Goal: Task Accomplishment & Management: Manage account settings

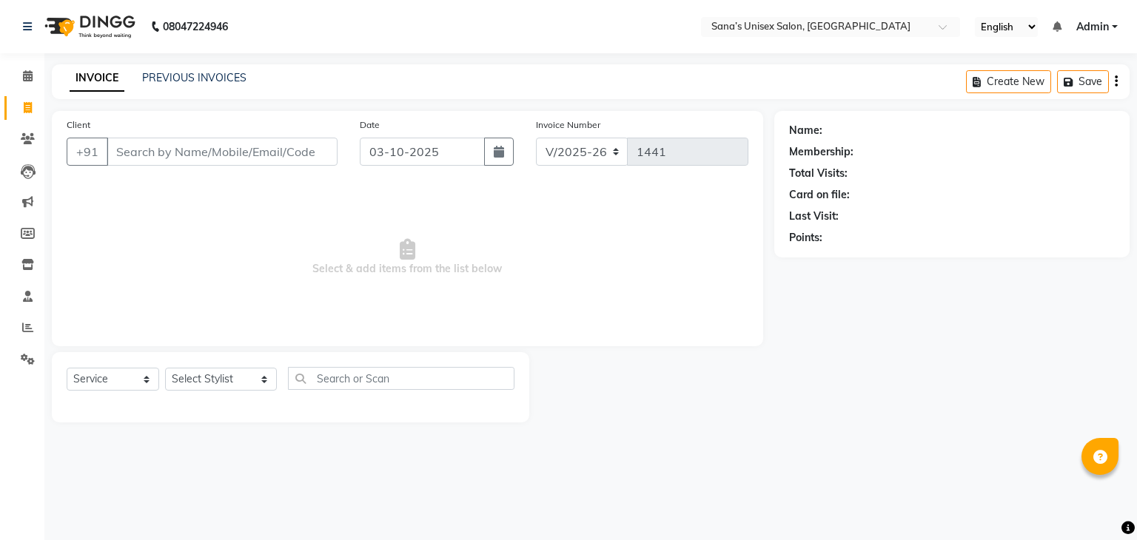
select select "6091"
select select "service"
click at [181, 87] on div "INVOICE PREVIOUS INVOICES Create New Save" at bounding box center [591, 81] width 1078 height 35
click at [192, 78] on link "PREVIOUS INVOICES" at bounding box center [194, 77] width 104 height 13
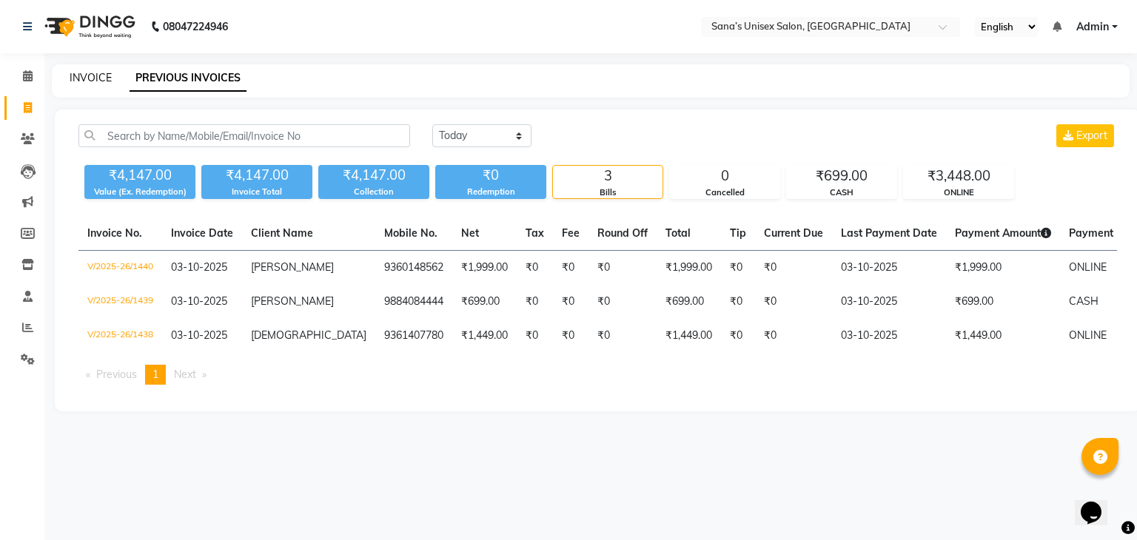
click at [86, 76] on link "INVOICE" at bounding box center [91, 77] width 42 height 13
select select "service"
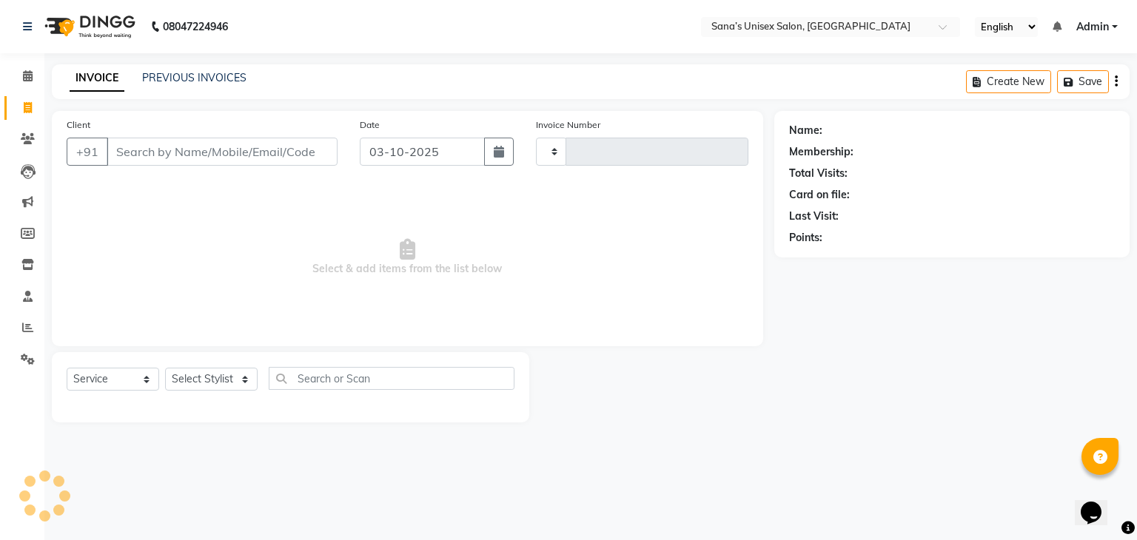
type input "1441"
select select "6091"
click at [173, 72] on link "PREVIOUS INVOICES" at bounding box center [194, 77] width 104 height 13
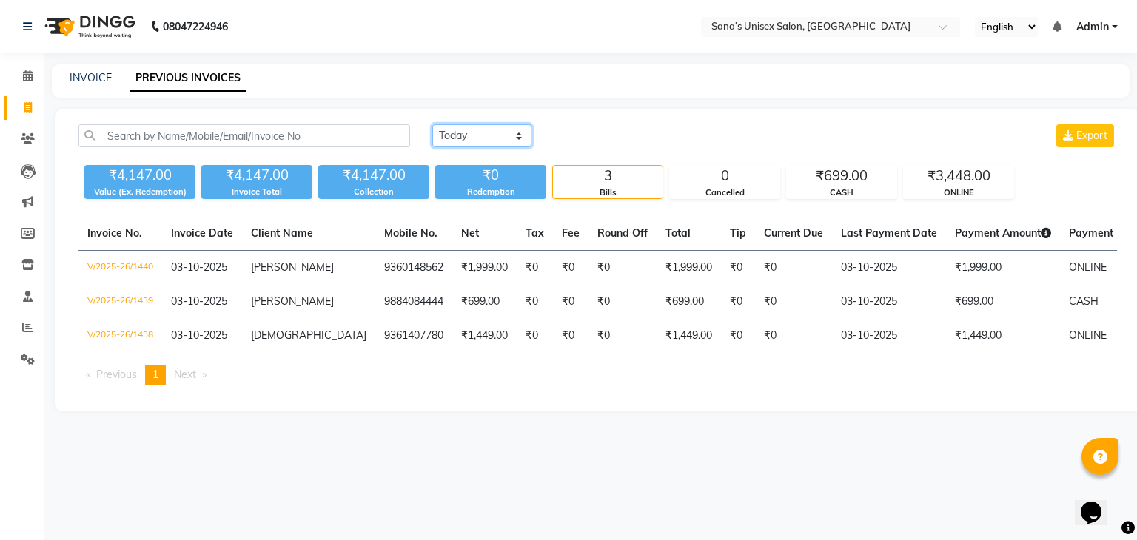
click at [503, 139] on select "Today Yesterday Custom Range" at bounding box center [481, 135] width 99 height 23
click at [432, 124] on select "Today Yesterday Custom Range" at bounding box center [481, 135] width 99 height 23
click at [495, 131] on select "Today Yesterday Custom Range" at bounding box center [487, 136] width 111 height 23
select select "today"
click at [432, 125] on select "Today Yesterday Custom Range" at bounding box center [487, 136] width 111 height 23
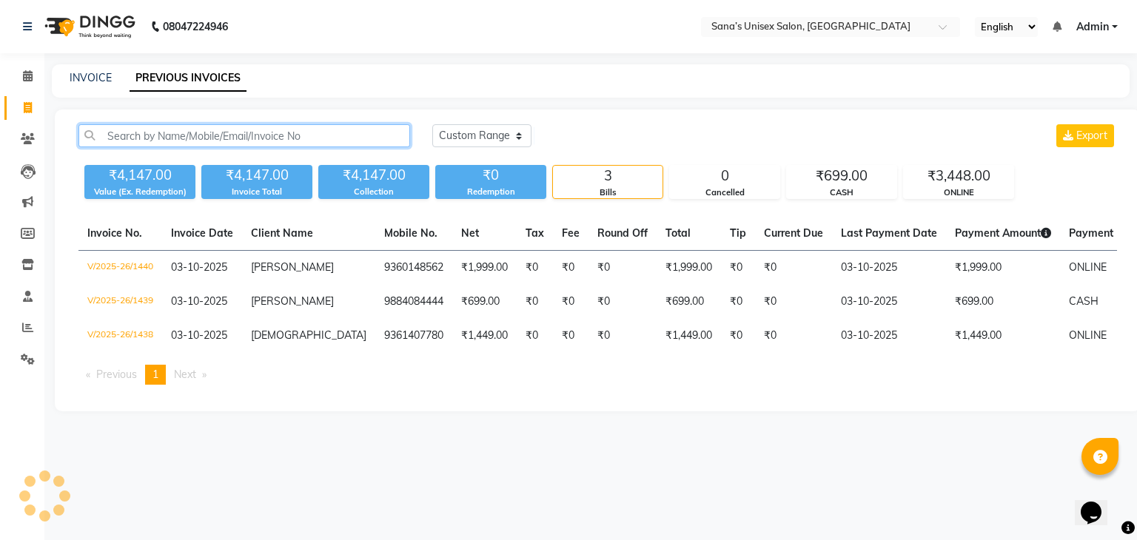
click at [243, 140] on input "text" at bounding box center [244, 135] width 332 height 23
drag, startPoint x: 252, startPoint y: 125, endPoint x: 246, endPoint y: 133, distance: 10.0
click at [246, 133] on input "text" at bounding box center [244, 135] width 332 height 23
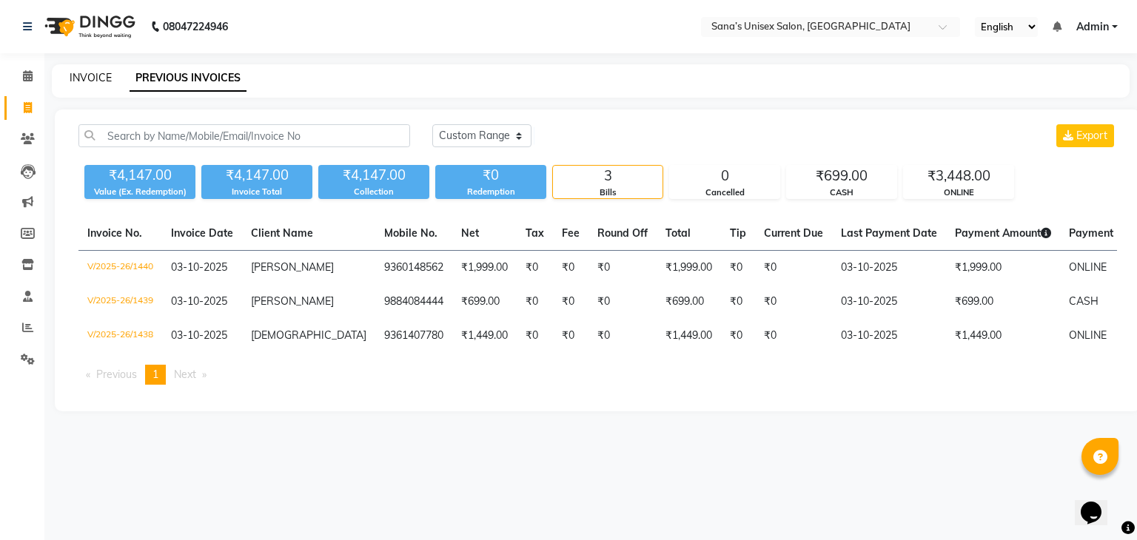
click at [74, 71] on link "INVOICE" at bounding box center [91, 77] width 42 height 13
select select "6091"
select select "service"
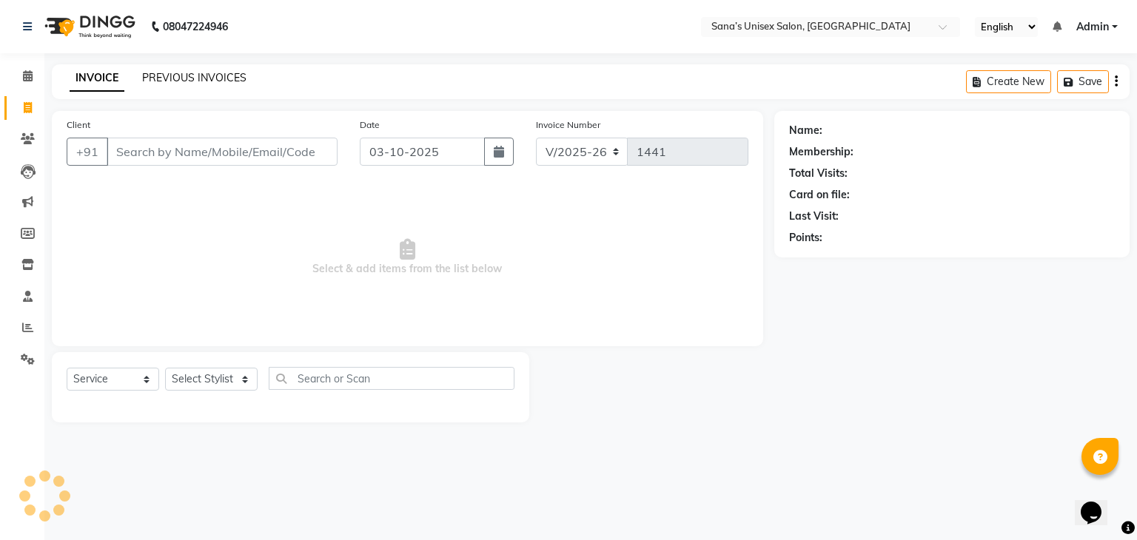
click at [174, 72] on link "PREVIOUS INVOICES" at bounding box center [194, 77] width 104 height 13
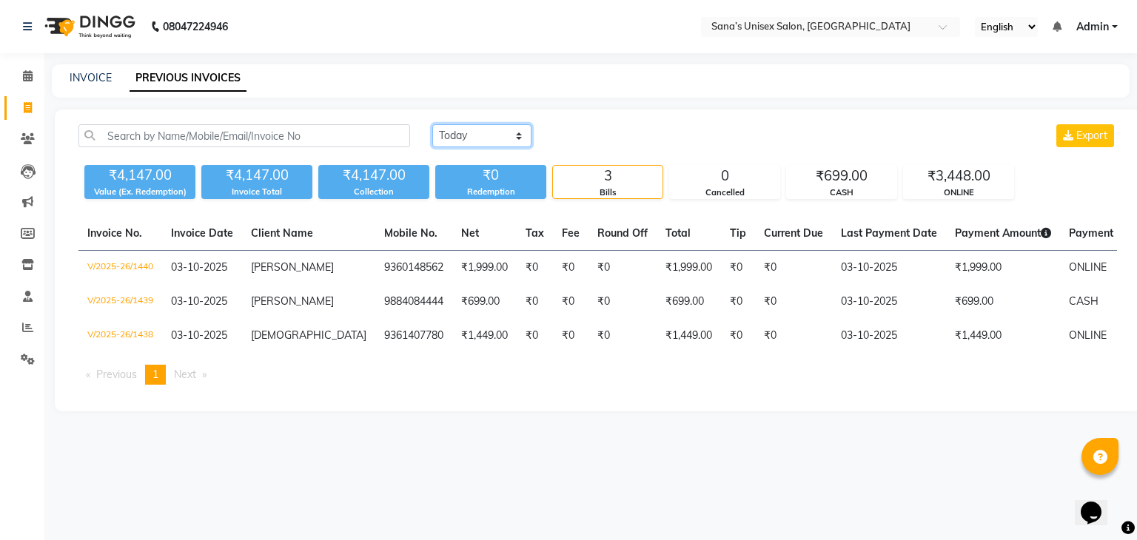
click at [452, 134] on select "Today Yesterday Custom Range" at bounding box center [481, 135] width 99 height 23
click at [452, 140] on select "Today Yesterday Custom Range" at bounding box center [481, 135] width 99 height 23
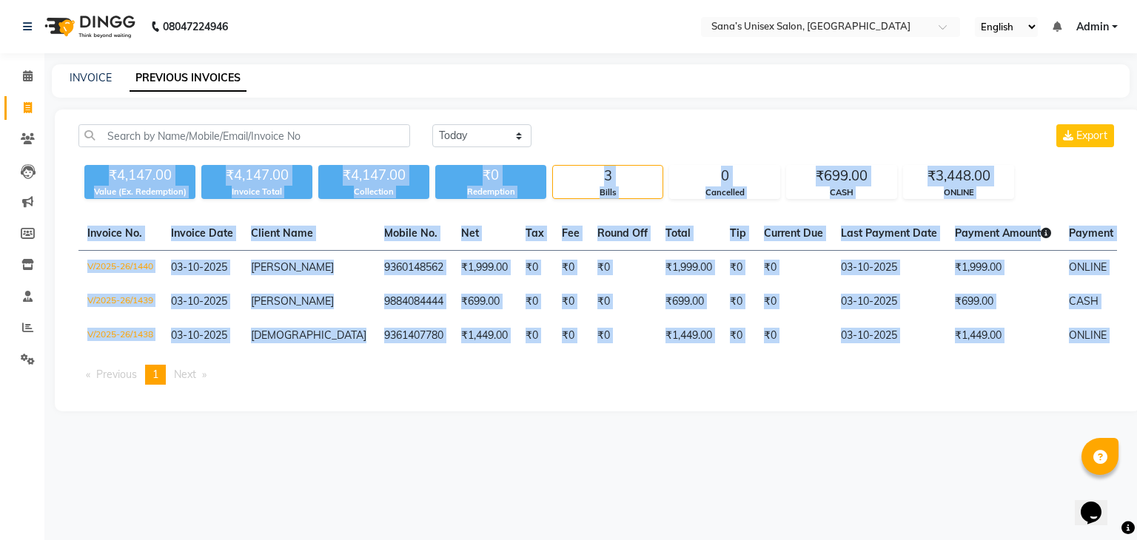
drag, startPoint x: 109, startPoint y: 170, endPoint x: 851, endPoint y: 406, distance: 779.4
click at [851, 406] on div "Today Yesterday Custom Range Export ₹4,147.00 Value (Ex. Redemption) ₹4,147.00 …" at bounding box center [598, 261] width 1086 height 302
click at [851, 397] on div "Invoice No. Invoice Date Client Name Mobile No. Net Tax Fee Round Off Total Tip…" at bounding box center [598, 307] width 1056 height 180
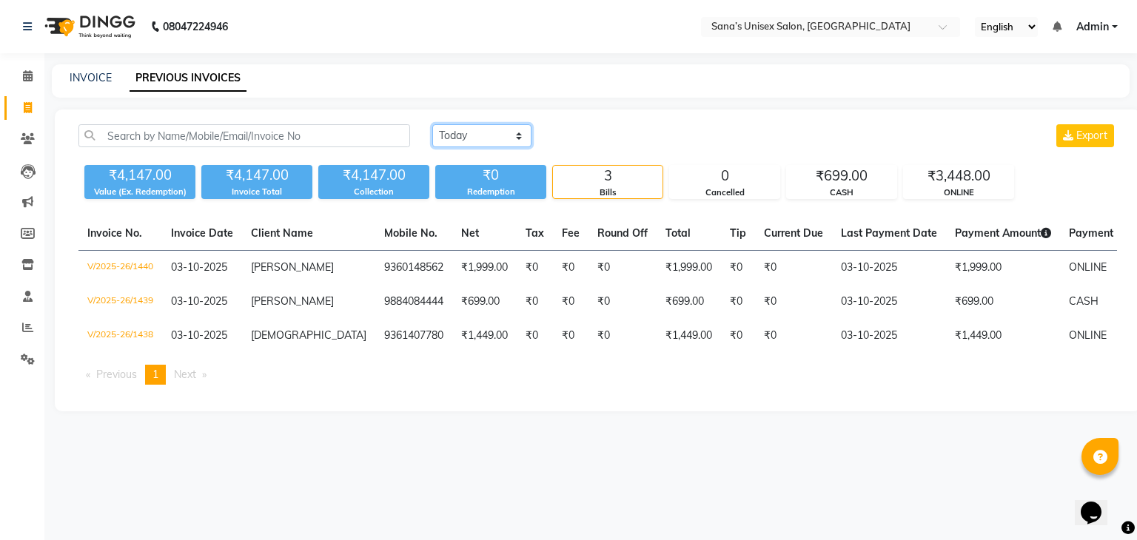
click at [493, 140] on select "Today Yesterday Custom Range" at bounding box center [481, 135] width 99 height 23
click at [539, 152] on div "Today Yesterday Custom Range Export" at bounding box center [774, 141] width 707 height 35
click at [92, 80] on link "INVOICE" at bounding box center [91, 77] width 42 height 13
select select "6091"
select select "service"
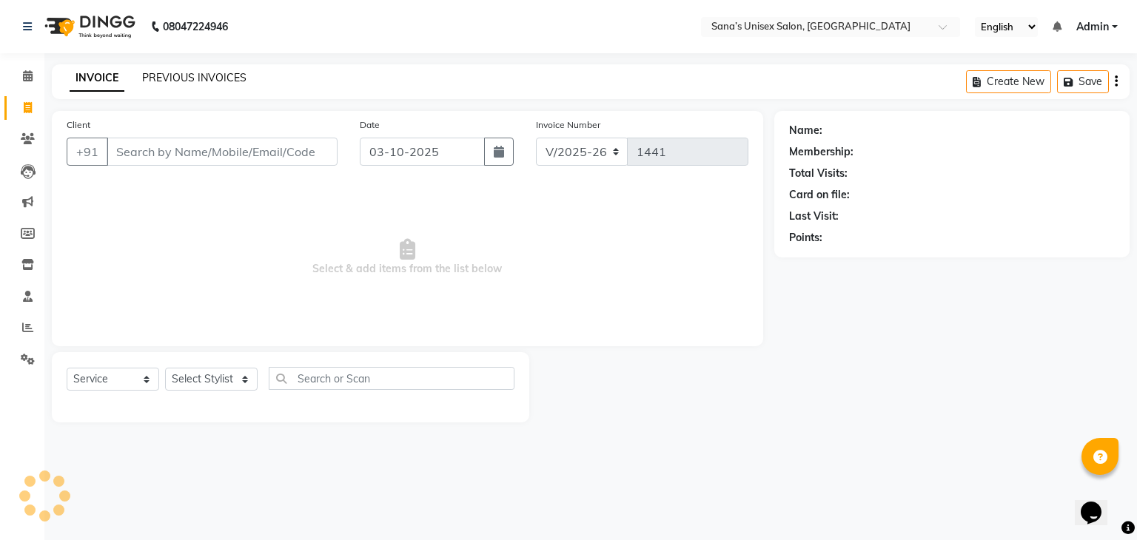
click at [174, 75] on link "PREVIOUS INVOICES" at bounding box center [194, 77] width 104 height 13
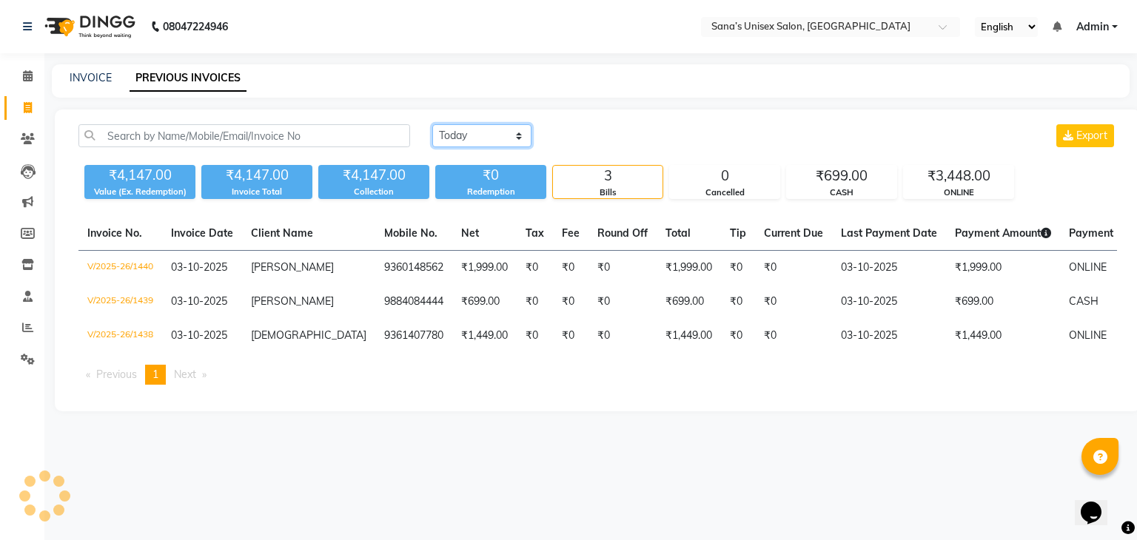
click at [456, 130] on select "Today Yesterday Custom Range" at bounding box center [481, 135] width 99 height 23
select select "range"
click at [432, 124] on select "Today Yesterday Custom Range" at bounding box center [481, 135] width 99 height 23
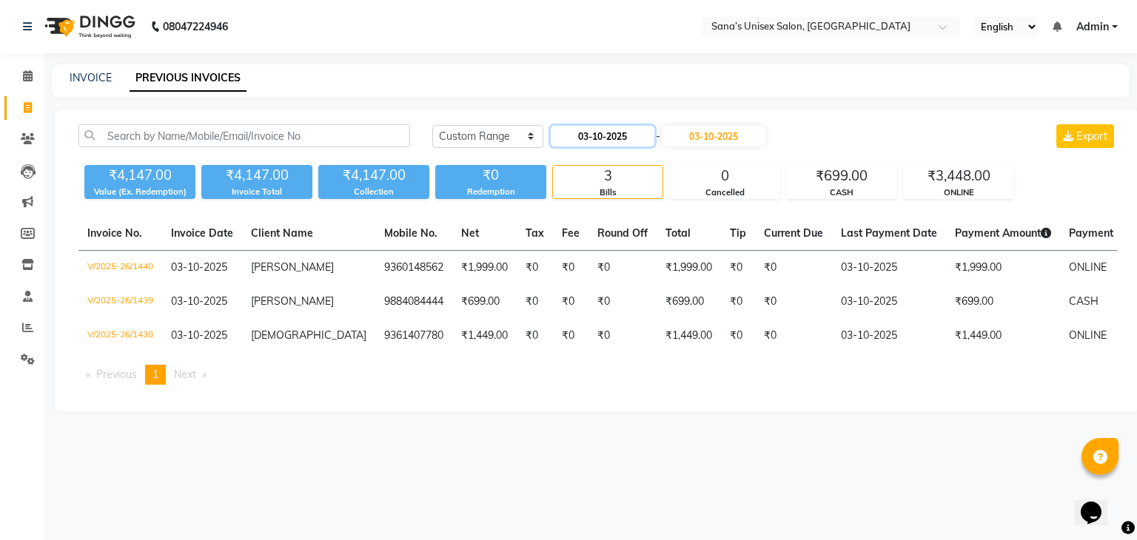
click at [579, 142] on input "03-10-2025" at bounding box center [603, 136] width 104 height 21
select select "10"
select select "2025"
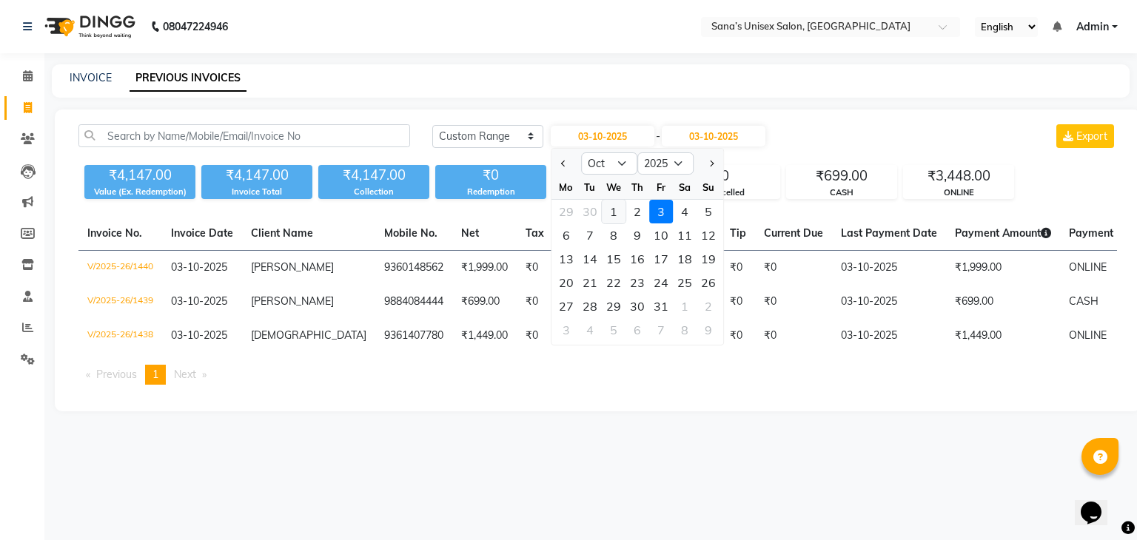
click at [603, 208] on div "1" at bounding box center [614, 212] width 24 height 24
type input "01-10-2025"
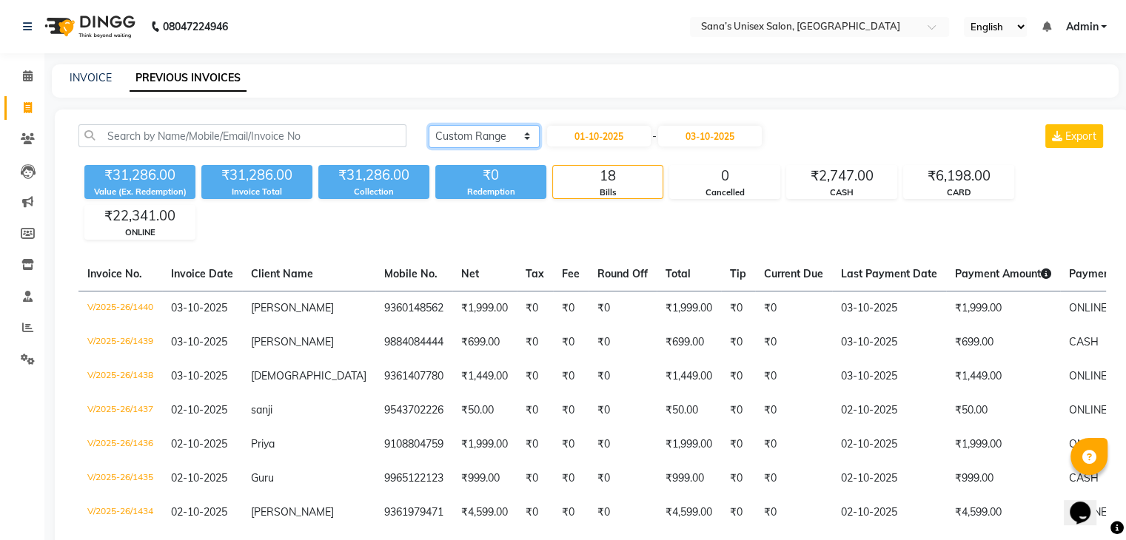
click at [524, 139] on select "Today Yesterday Custom Range" at bounding box center [484, 136] width 111 height 23
select select "today"
click at [429, 125] on select "Today Yesterday Custom Range" at bounding box center [484, 136] width 111 height 23
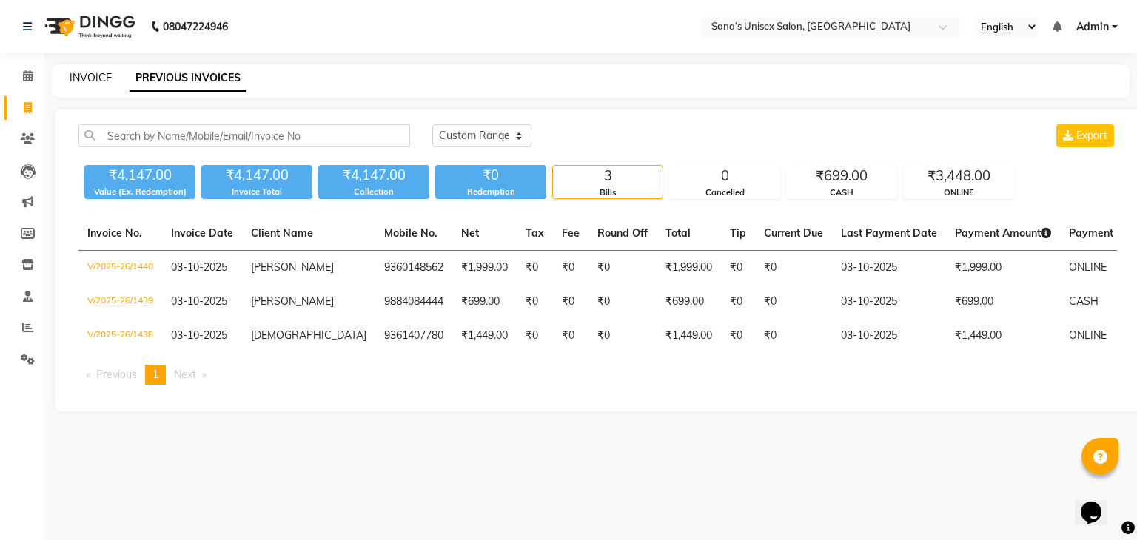
click at [92, 77] on link "INVOICE" at bounding box center [91, 77] width 42 height 13
select select "6091"
select select "service"
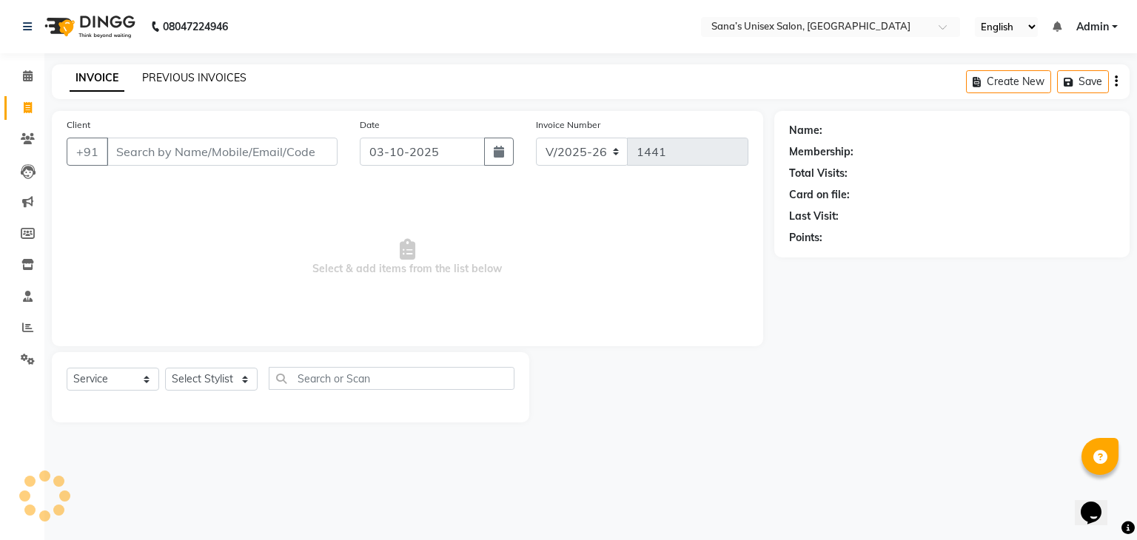
click at [172, 75] on link "PREVIOUS INVOICES" at bounding box center [194, 77] width 104 height 13
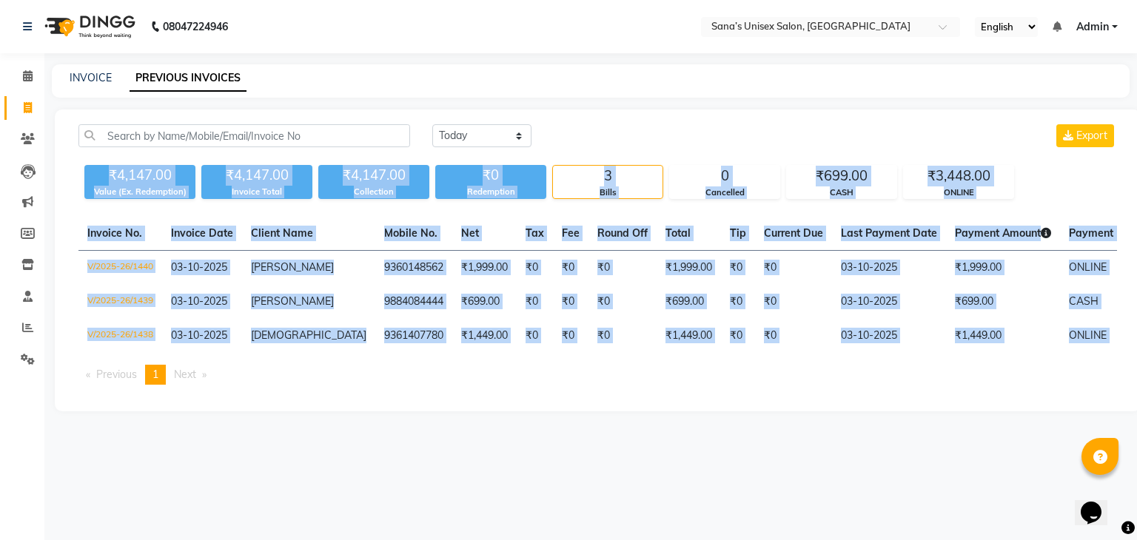
drag, startPoint x: 111, startPoint y: 175, endPoint x: 887, endPoint y: 407, distance: 809.9
click at [887, 407] on div "Today Yesterday Custom Range Export ₹4,147.00 Value (Ex. Redemption) ₹4,147.00 …" at bounding box center [598, 261] width 1086 height 302
click at [887, 397] on div "Invoice No. Invoice Date Client Name Mobile No. Net Tax Fee Round Off Total Tip…" at bounding box center [598, 307] width 1056 height 180
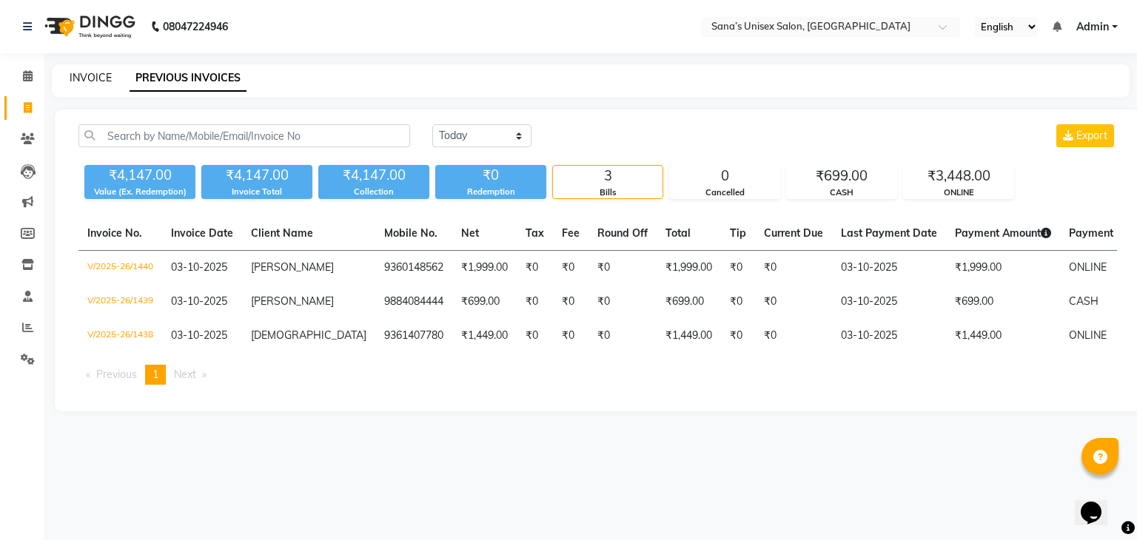
click at [83, 81] on link "INVOICE" at bounding box center [91, 77] width 42 height 13
select select "service"
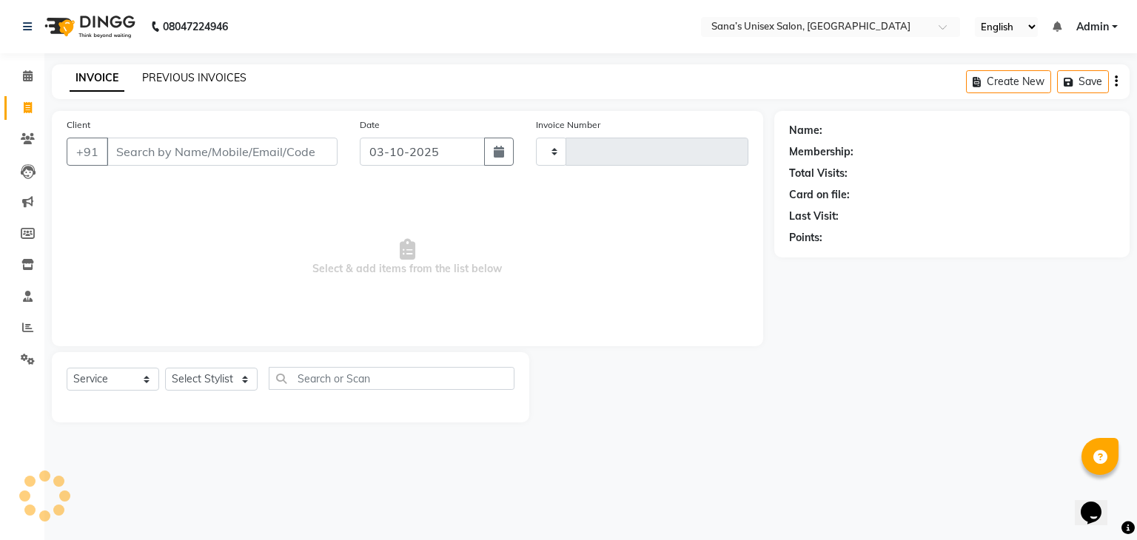
type input "1441"
select select "6091"
click at [191, 76] on link "PREVIOUS INVOICES" at bounding box center [194, 77] width 104 height 13
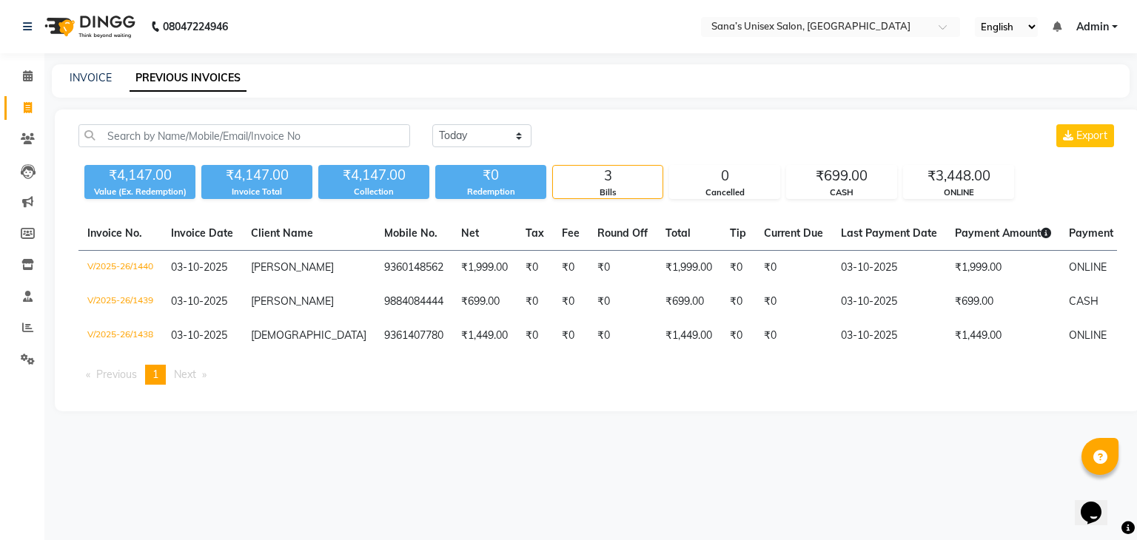
click at [110, 170] on div "₹4,147.00" at bounding box center [139, 175] width 111 height 21
click at [34, 81] on span at bounding box center [28, 76] width 26 height 17
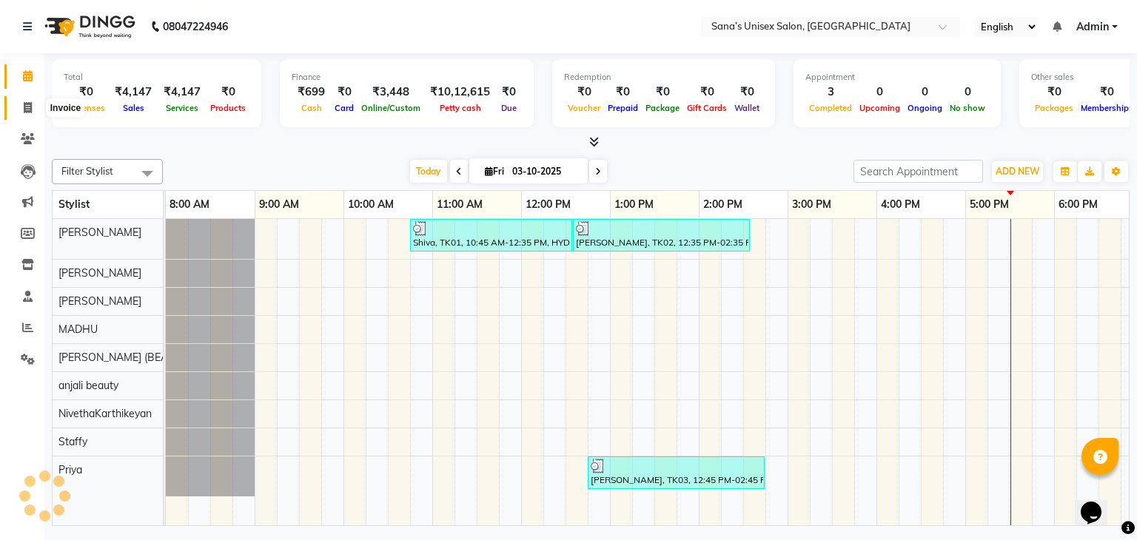
click at [30, 102] on icon at bounding box center [28, 107] width 8 height 11
select select "6091"
select select "service"
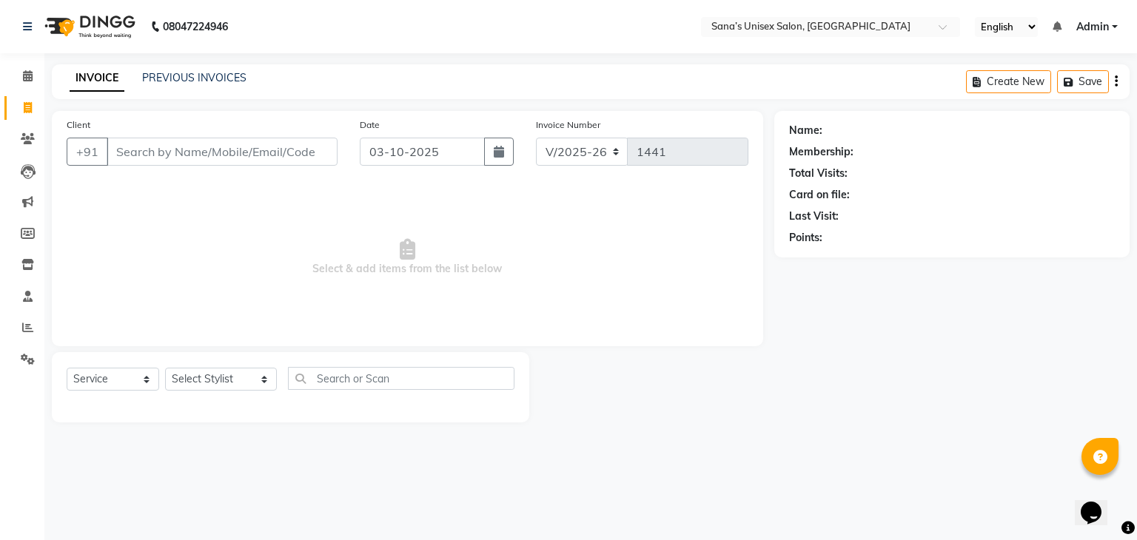
click at [161, 69] on div "INVOICE PREVIOUS INVOICES Create New Save" at bounding box center [591, 81] width 1078 height 35
click at [161, 73] on link "PREVIOUS INVOICES" at bounding box center [194, 77] width 104 height 13
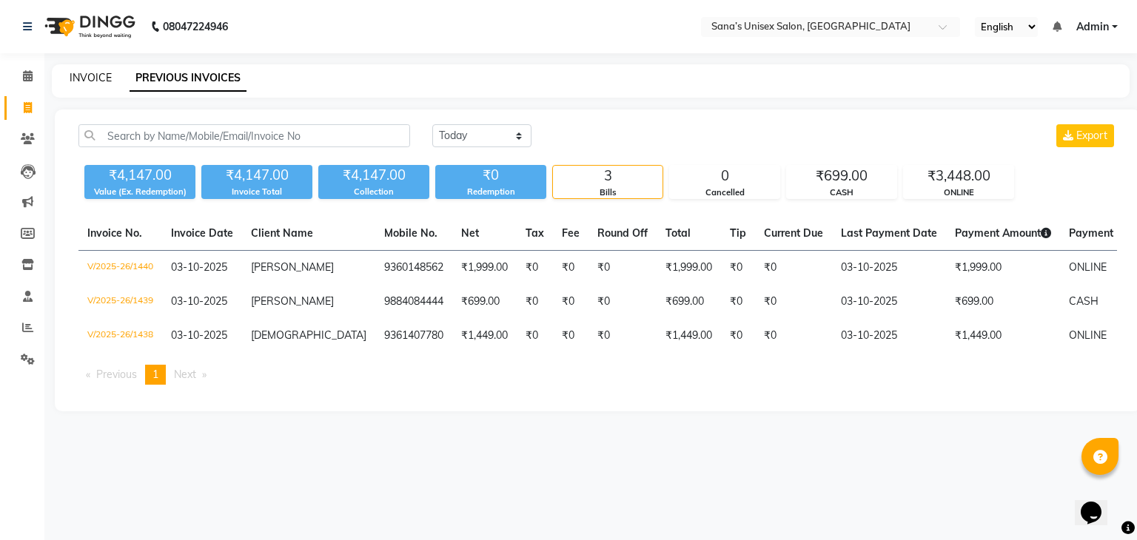
click at [79, 78] on link "INVOICE" at bounding box center [91, 77] width 42 height 13
select select "6091"
select select "service"
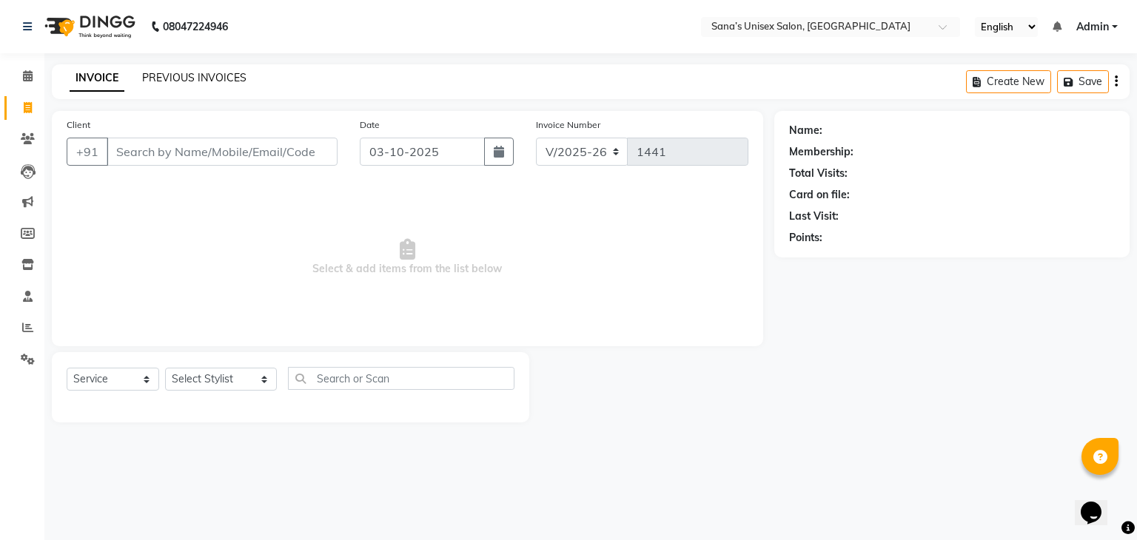
click at [184, 77] on link "PREVIOUS INVOICES" at bounding box center [194, 77] width 104 height 13
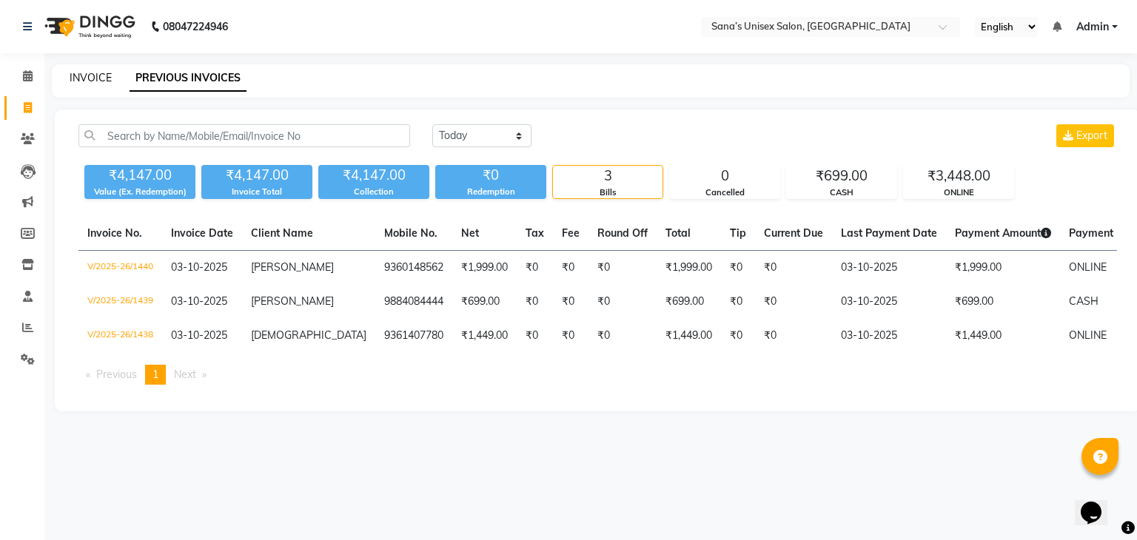
click at [73, 73] on link "INVOICE" at bounding box center [91, 77] width 42 height 13
select select "6091"
select select "service"
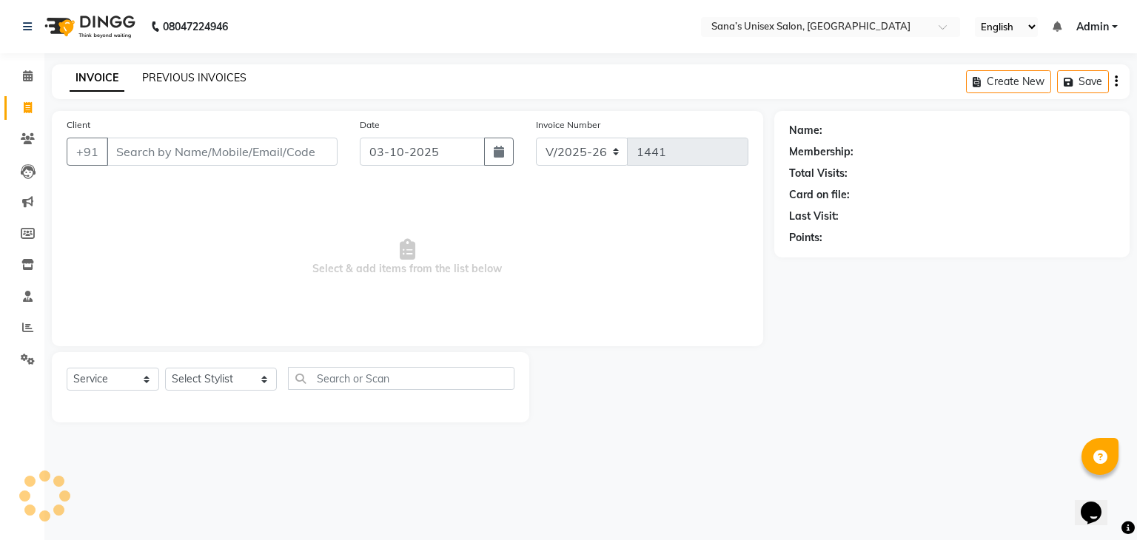
click at [201, 82] on link "PREVIOUS INVOICES" at bounding box center [194, 77] width 104 height 13
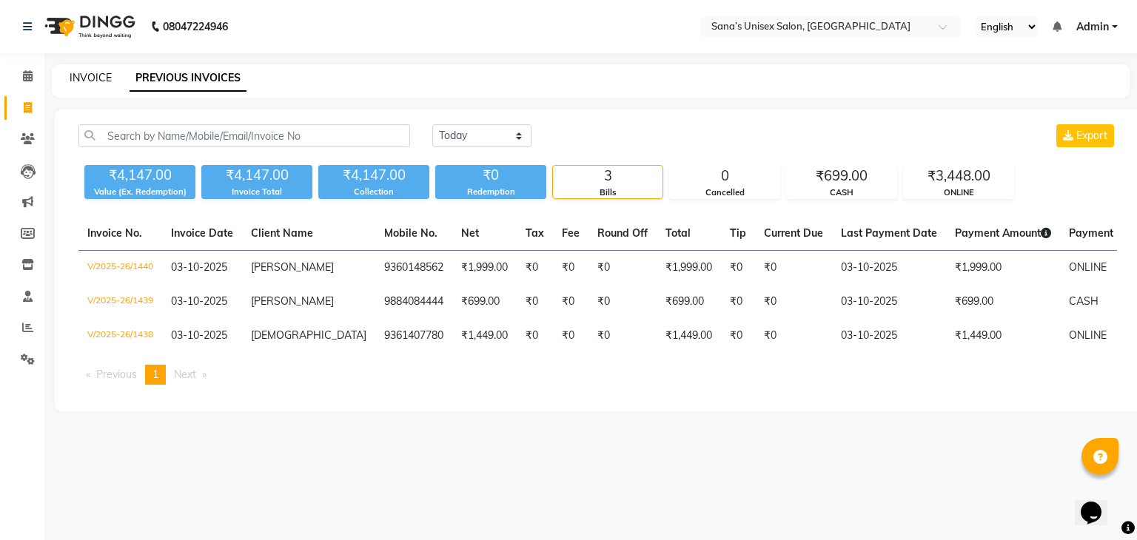
click at [97, 80] on link "INVOICE" at bounding box center [91, 77] width 42 height 13
select select "service"
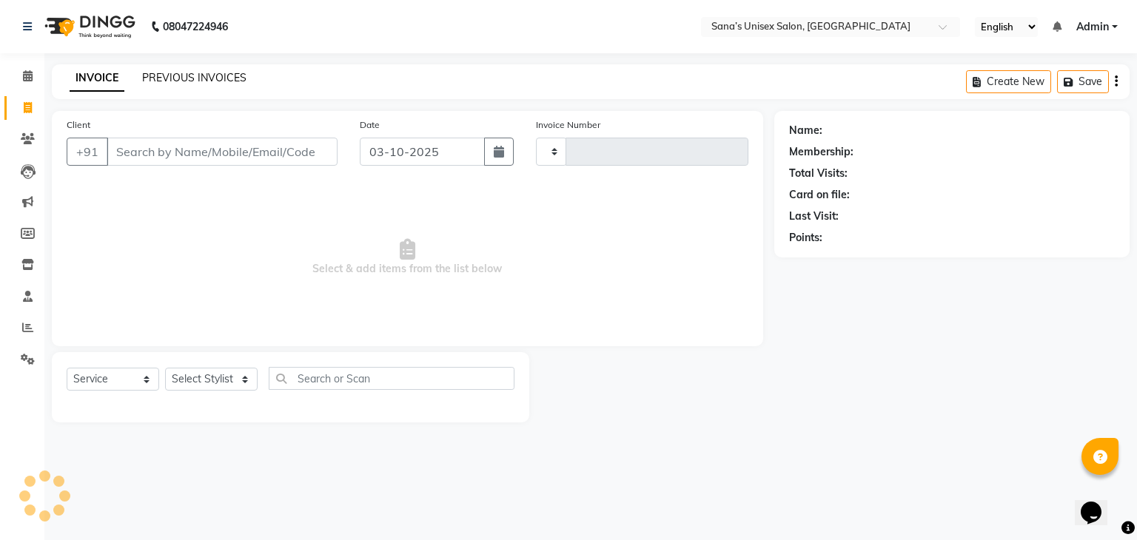
type input "1441"
select select "6091"
click at [172, 67] on div "INVOICE PREVIOUS INVOICES Create New Save" at bounding box center [591, 81] width 1078 height 35
click at [175, 80] on link "PREVIOUS INVOICES" at bounding box center [194, 77] width 104 height 13
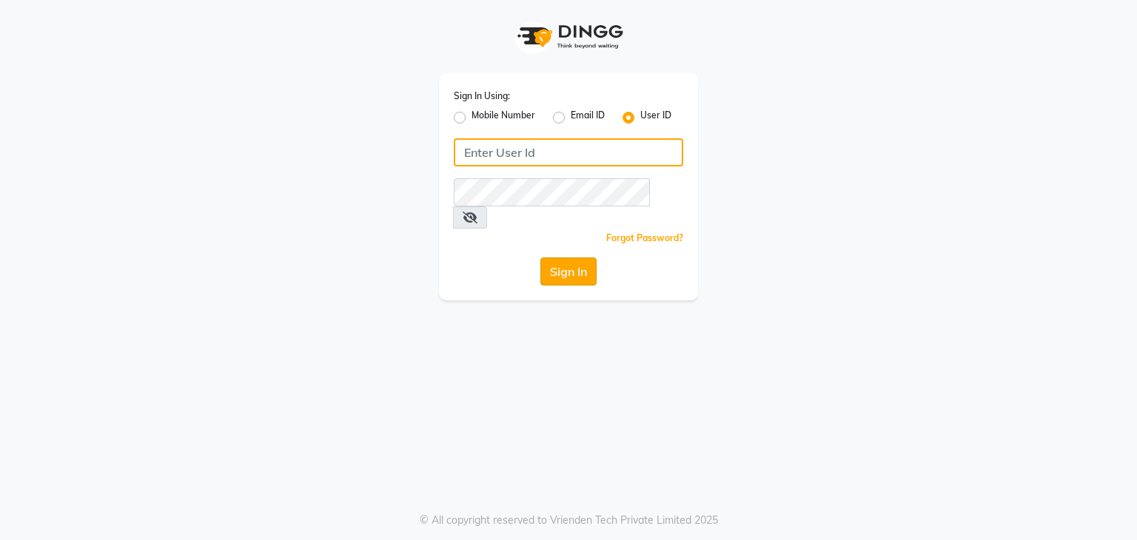
type input "sana"
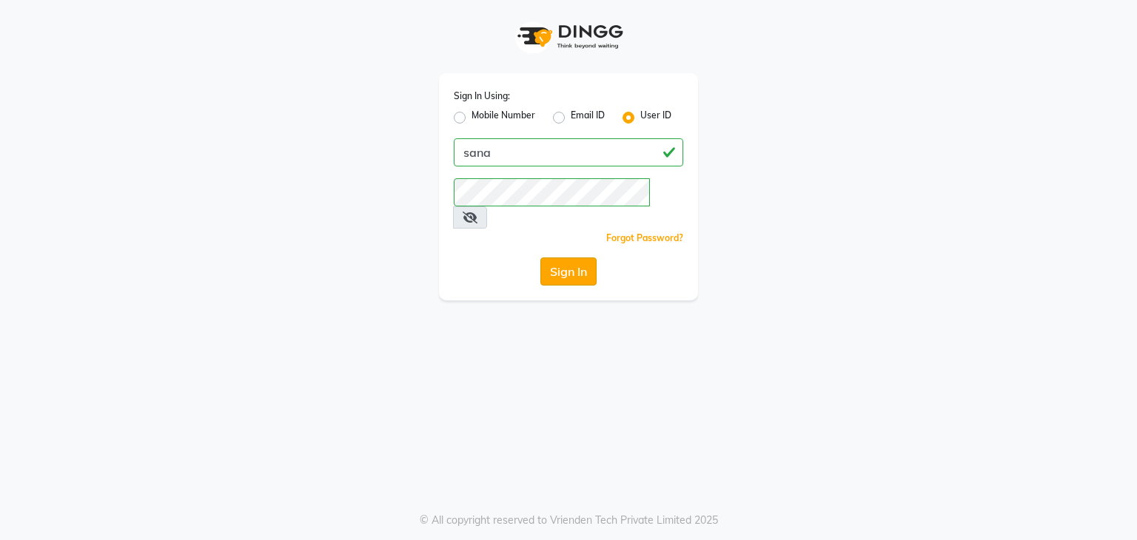
click at [545, 258] on button "Sign In" at bounding box center [568, 272] width 56 height 28
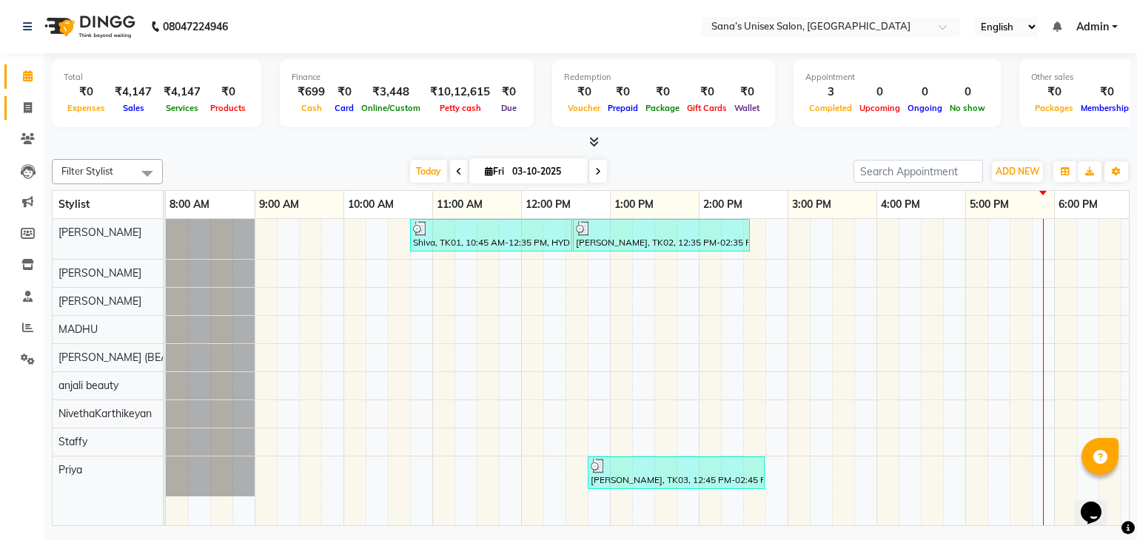
click at [25, 118] on link "Invoice" at bounding box center [22, 108] width 36 height 24
select select "6091"
select select "service"
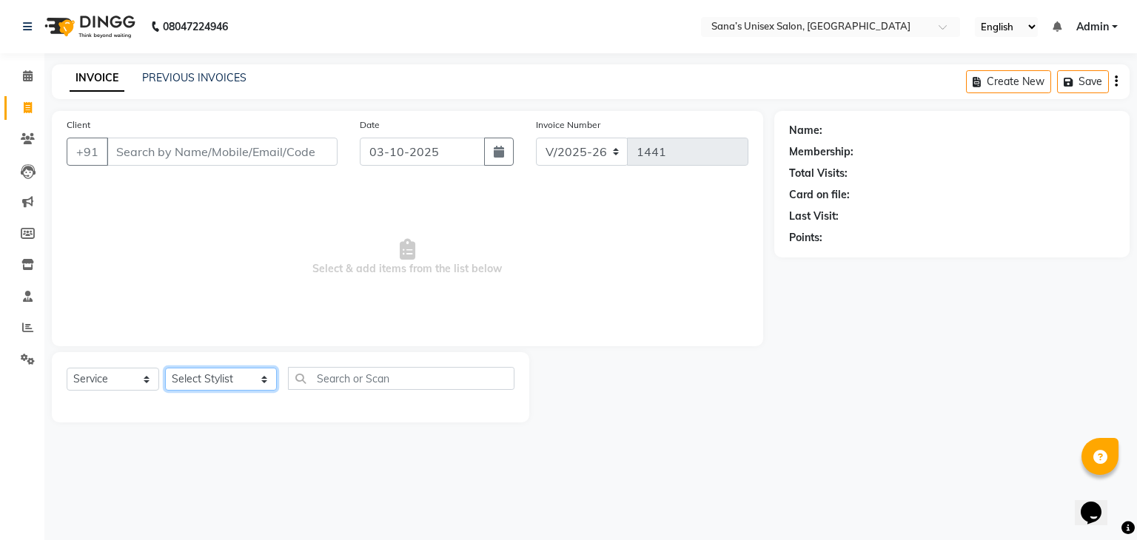
click at [227, 379] on select "Select Stylist anjali beauty MADHU [PERSON_NAME] (BEAUTY THERAPIST) [PERSON_NAM…" at bounding box center [221, 379] width 112 height 23
select select "90741"
click at [165, 369] on select "Select Stylist anjali beauty MADHU [PERSON_NAME] (BEAUTY THERAPIST) [PERSON_NAM…" at bounding box center [221, 379] width 112 height 23
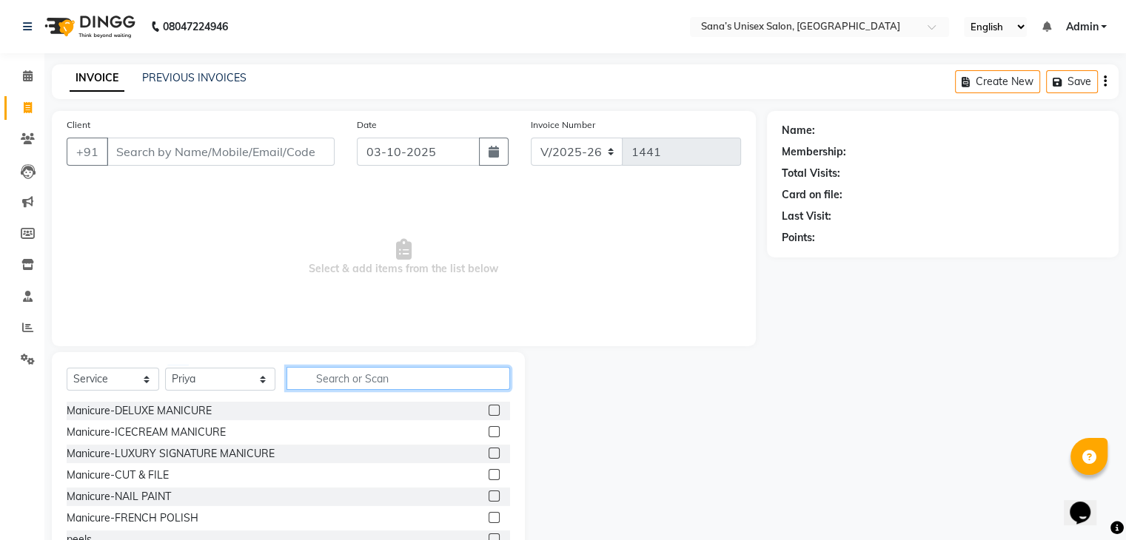
click at [323, 372] on input "text" at bounding box center [398, 378] width 223 height 23
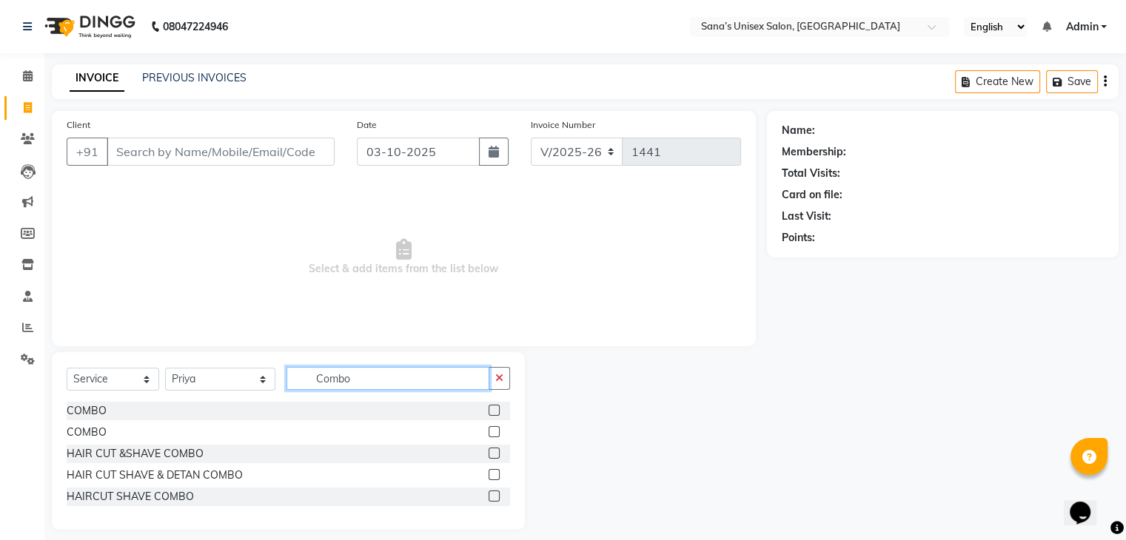
type input "Combo"
click at [495, 408] on label at bounding box center [494, 410] width 11 height 11
click at [495, 408] on input "checkbox" at bounding box center [494, 411] width 10 height 10
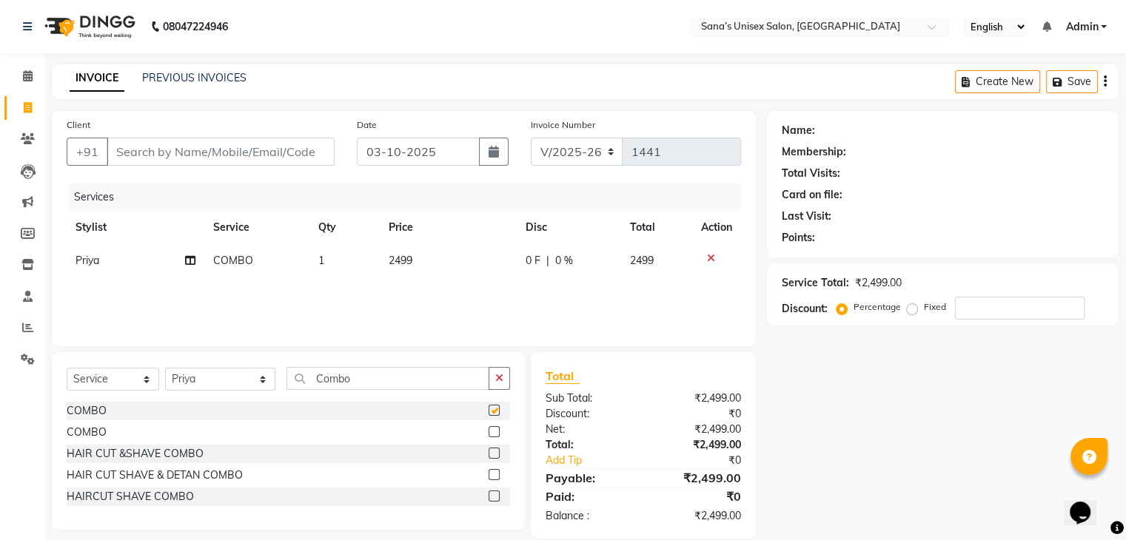
checkbox input "false"
click at [424, 272] on td "2499" at bounding box center [448, 260] width 137 height 33
select select "90741"
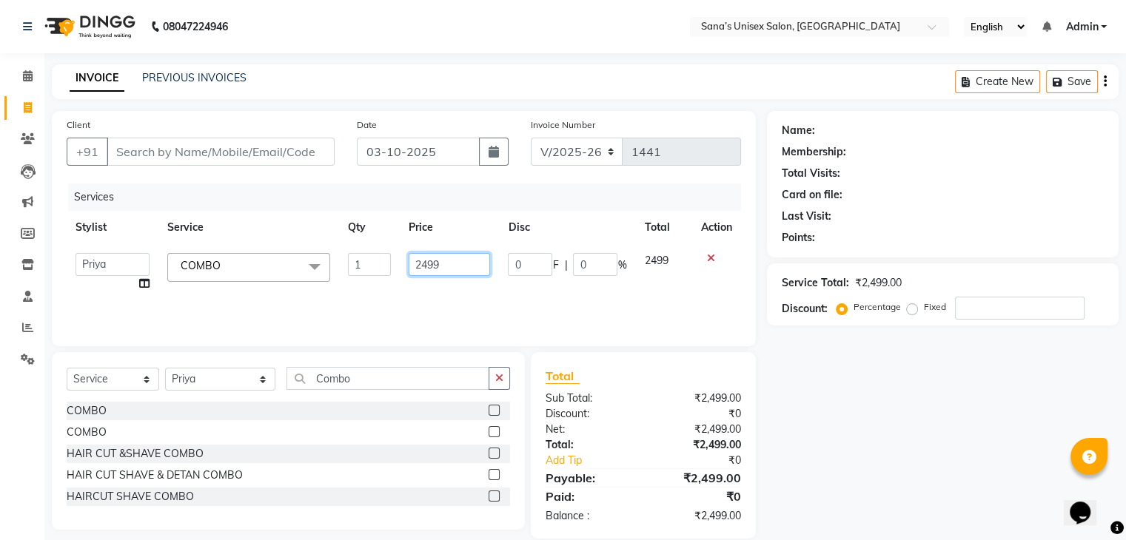
click at [424, 272] on input "2499" at bounding box center [449, 264] width 81 height 23
type input "999"
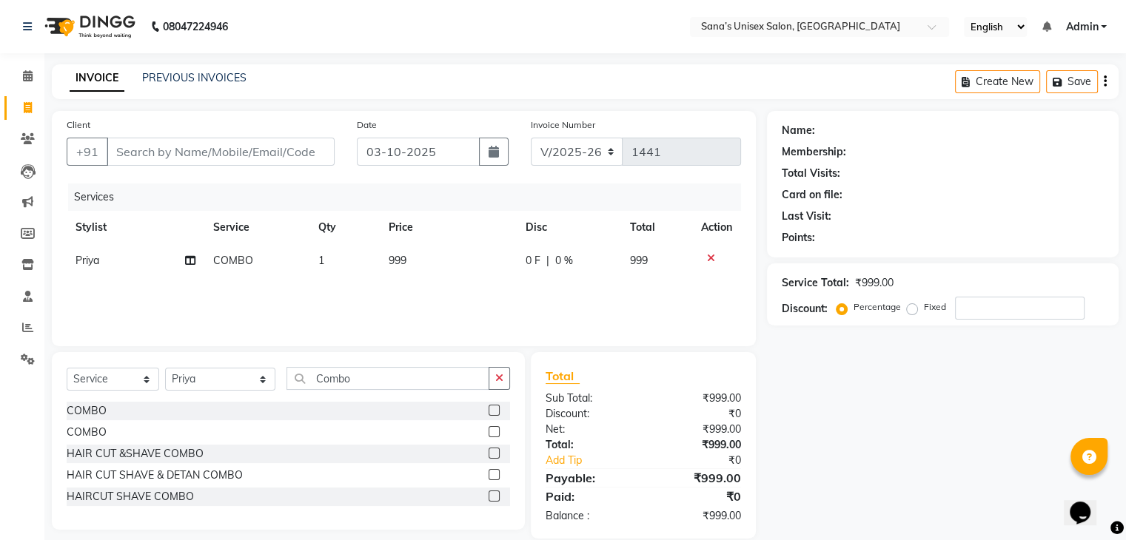
click at [442, 303] on div "Services Stylist Service Qty Price Disc Total Action Priya COMBO 1 999 0 F | 0 …" at bounding box center [404, 258] width 674 height 148
click at [497, 372] on button "button" at bounding box center [499, 378] width 21 height 23
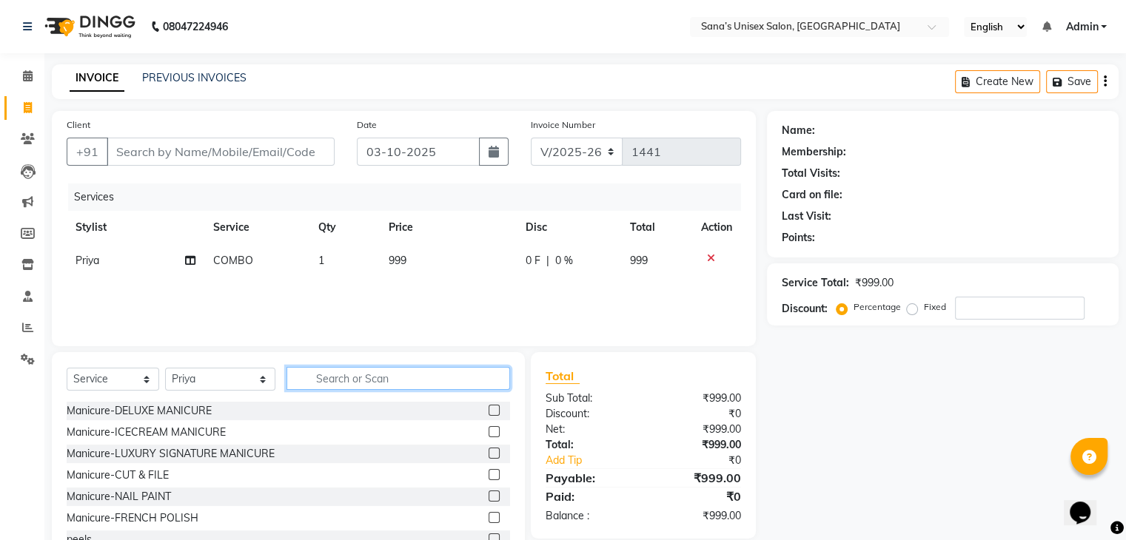
click at [487, 374] on input "text" at bounding box center [398, 378] width 223 height 23
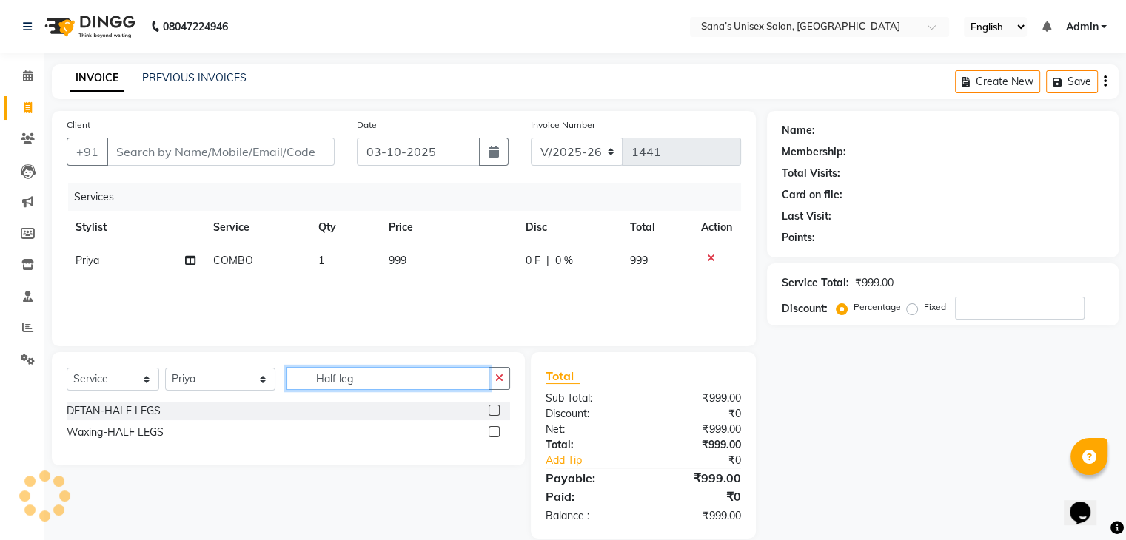
type input "Half leg"
click at [497, 432] on label at bounding box center [494, 431] width 11 height 11
click at [497, 432] on input "checkbox" at bounding box center [494, 433] width 10 height 10
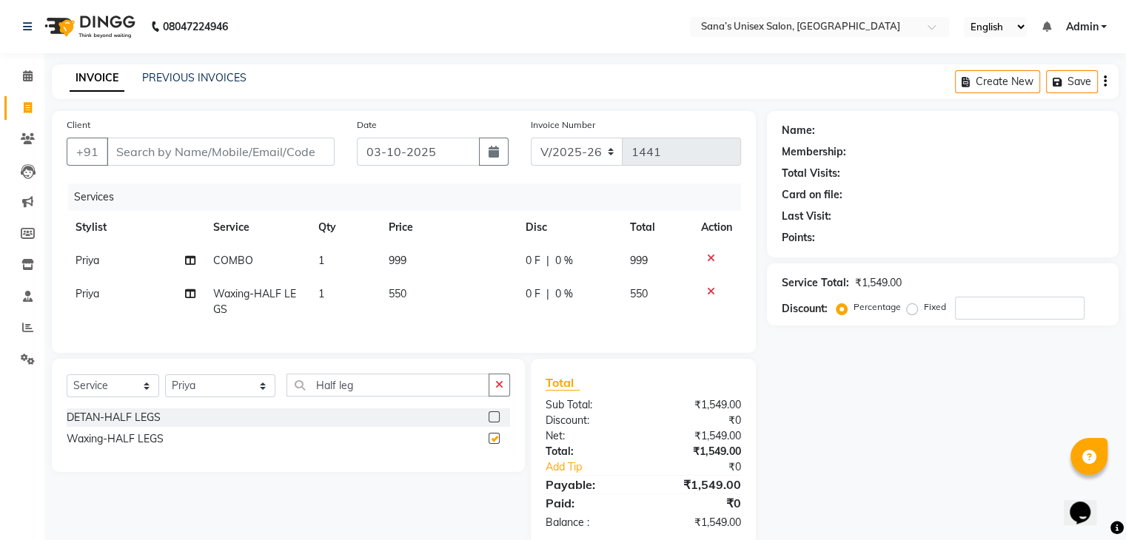
checkbox input "false"
click at [289, 158] on input "Client" at bounding box center [221, 152] width 228 height 28
type input "9"
type input "0"
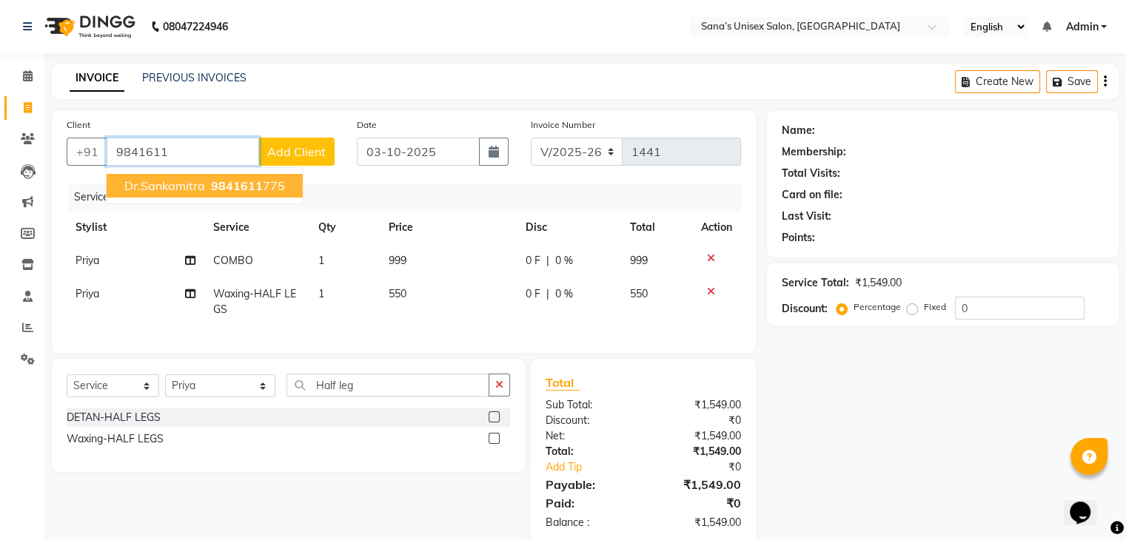
click at [289, 186] on button "Dr.Sankamitra 9841611 775" at bounding box center [205, 186] width 196 height 24
type input "9841611775"
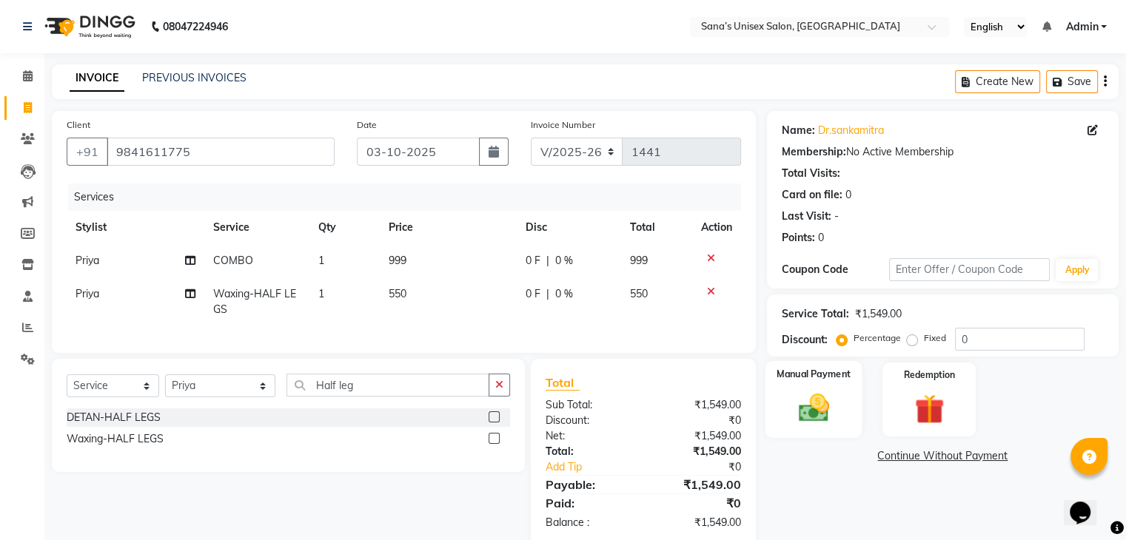
click at [825, 372] on label "Manual Payment" at bounding box center [814, 374] width 74 height 14
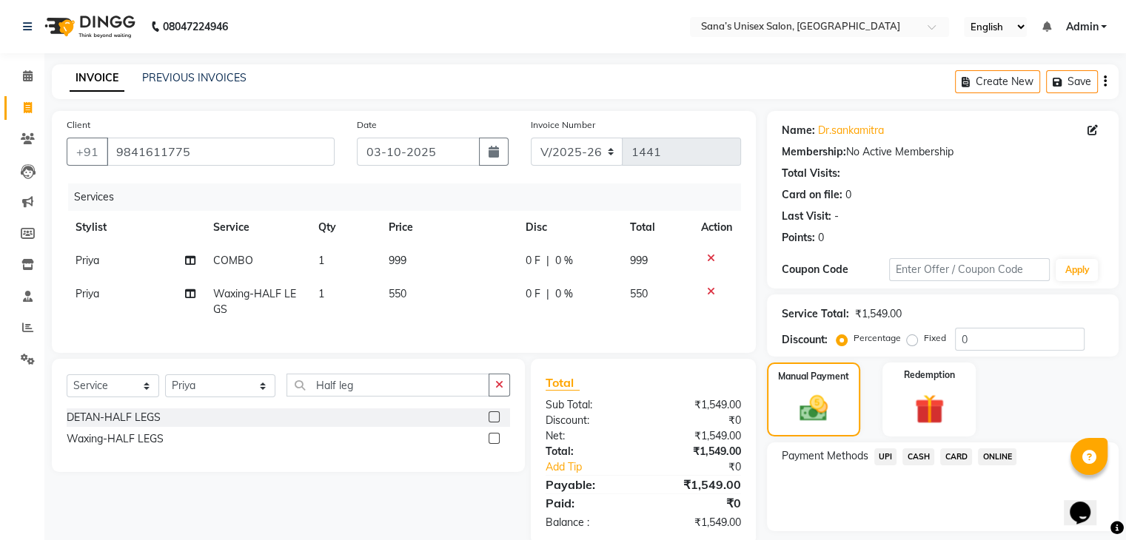
click at [990, 458] on span "ONLINE" at bounding box center [997, 457] width 38 height 17
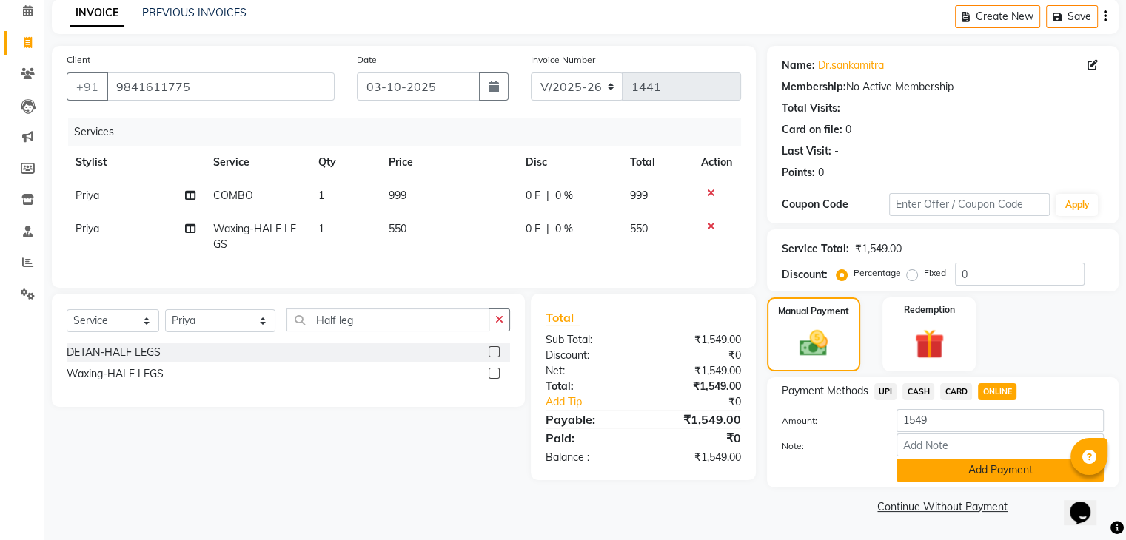
click at [996, 469] on button "Add Payment" at bounding box center [1000, 470] width 207 height 23
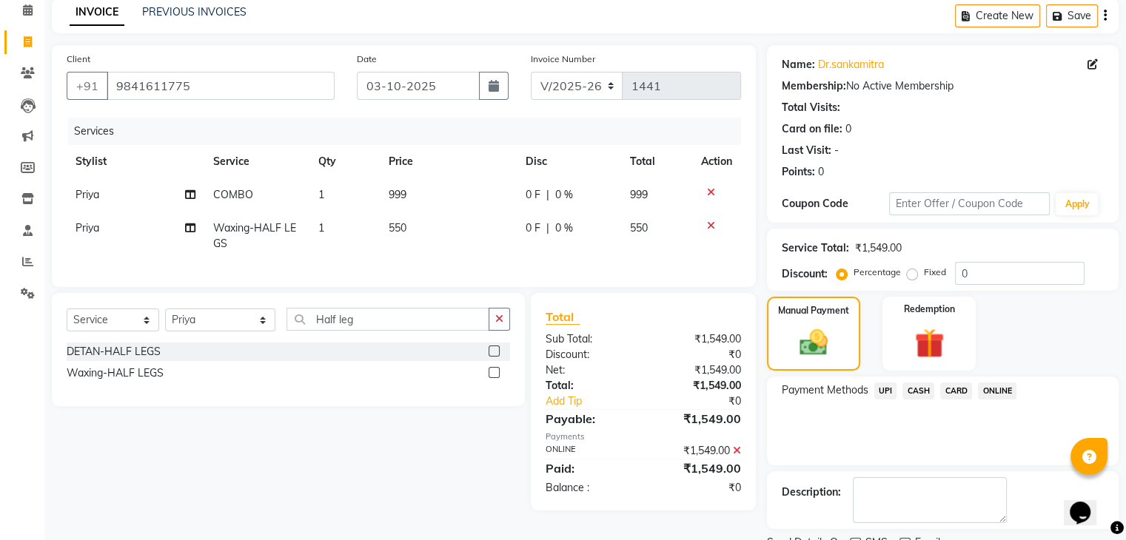
scroll to position [127, 0]
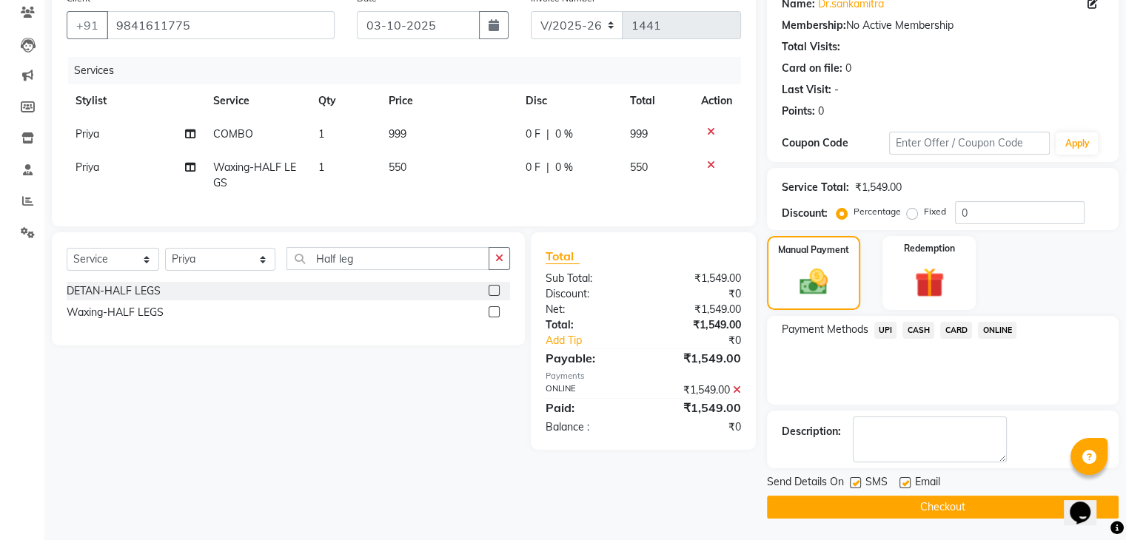
click at [992, 509] on button "Checkout" at bounding box center [943, 507] width 352 height 23
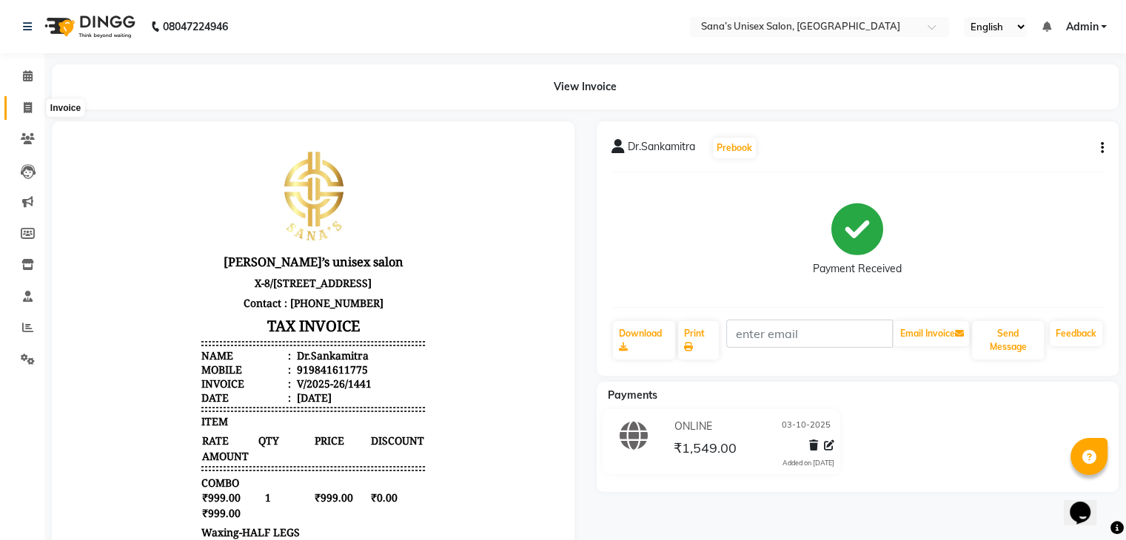
click at [24, 102] on icon at bounding box center [28, 107] width 8 height 11
select select "service"
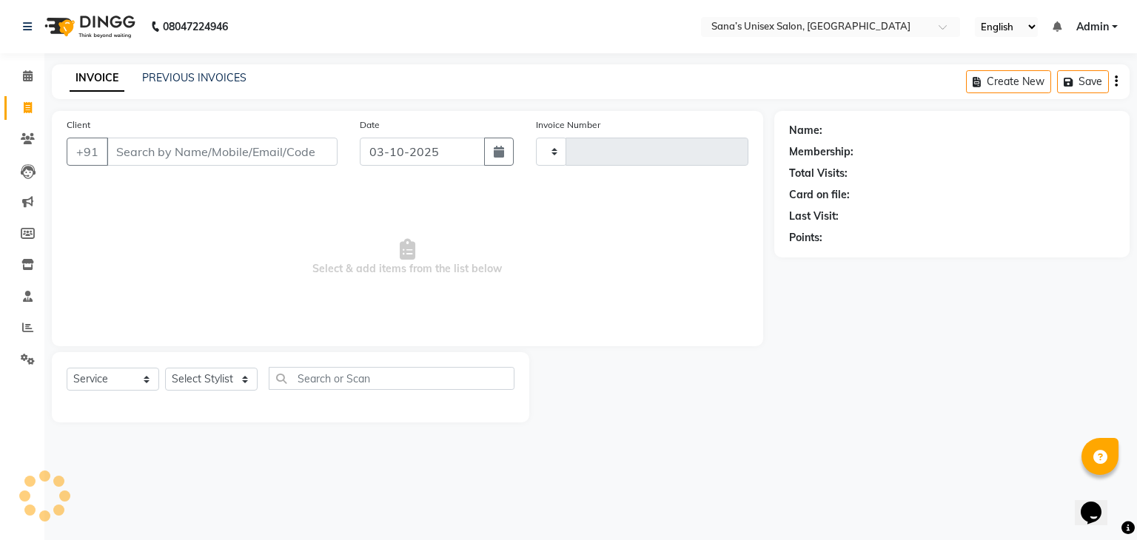
type input "1442"
select select "6091"
click at [167, 86] on div "INVOICE PREVIOUS INVOICES" at bounding box center [158, 78] width 212 height 17
click at [175, 79] on link "PREVIOUS INVOICES" at bounding box center [194, 77] width 104 height 13
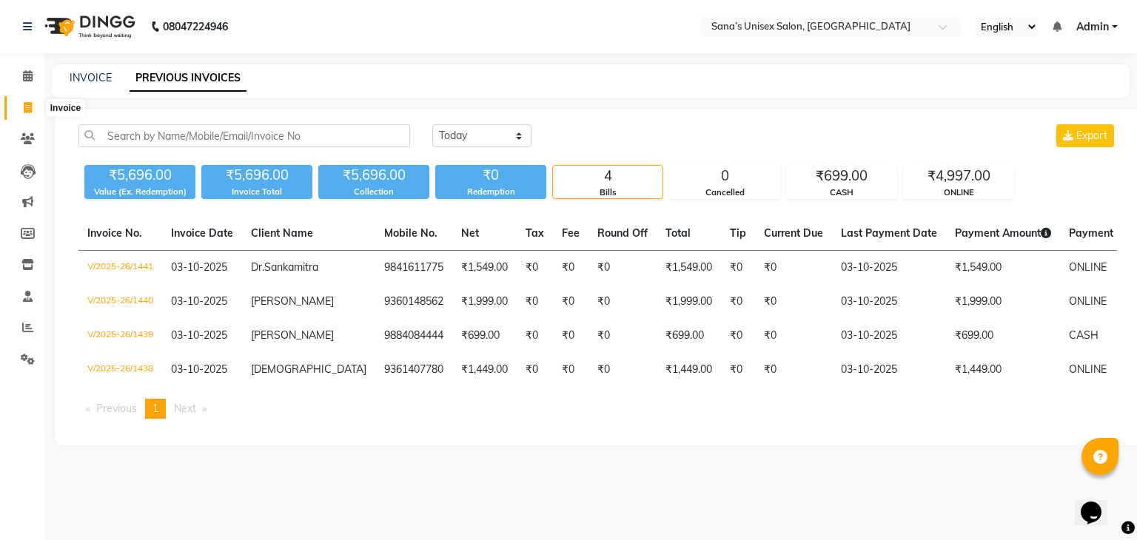
click at [32, 109] on span at bounding box center [28, 108] width 26 height 17
select select "6091"
select select "service"
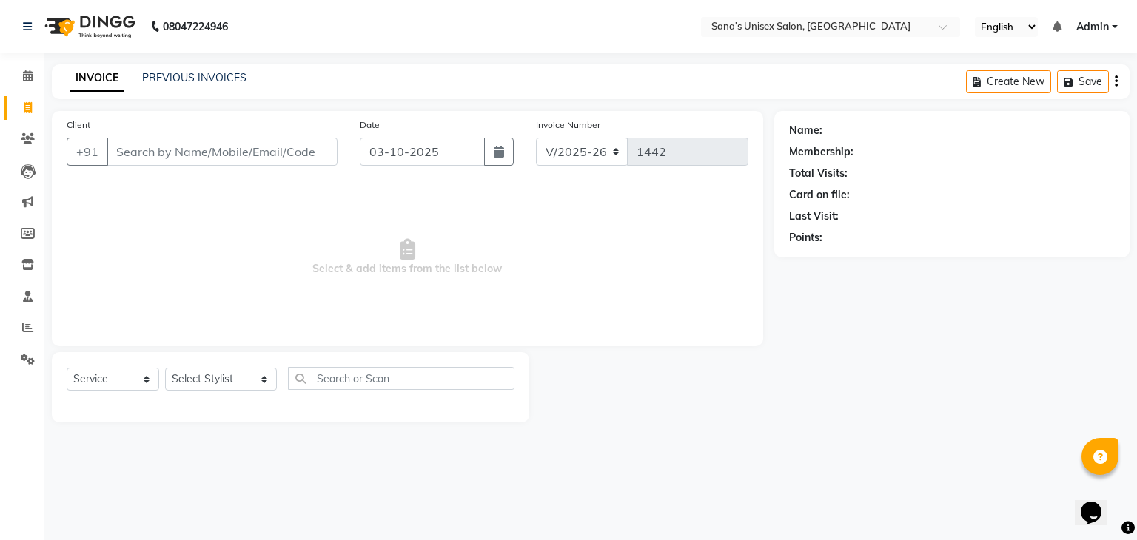
click at [187, 87] on div "INVOICE PREVIOUS INVOICES Create New Save" at bounding box center [591, 81] width 1078 height 35
click at [190, 81] on link "PREVIOUS INVOICES" at bounding box center [194, 77] width 104 height 13
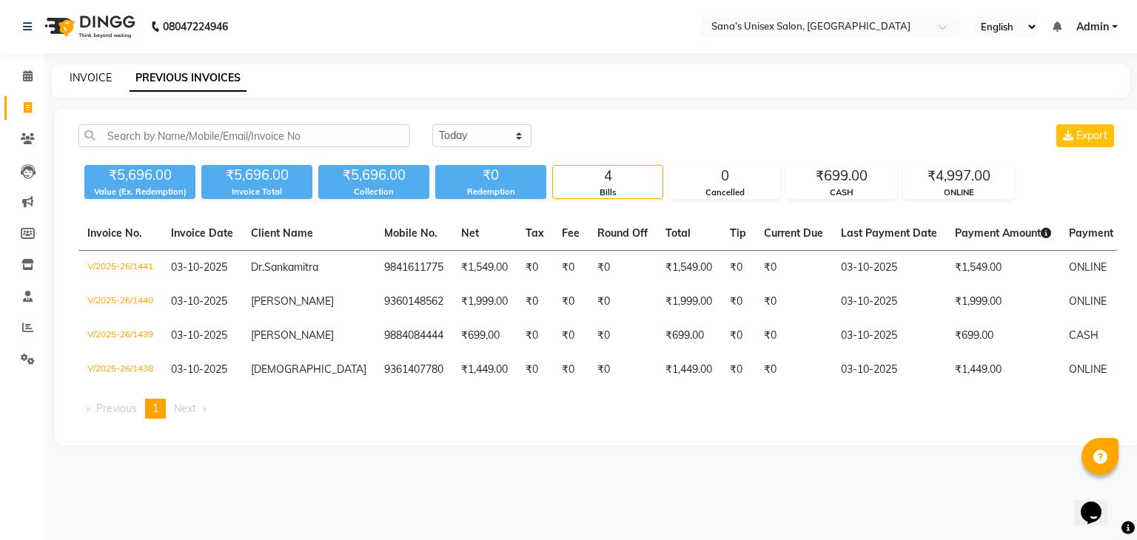
click at [78, 78] on link "INVOICE" at bounding box center [91, 77] width 42 height 13
select select "6091"
select select "service"
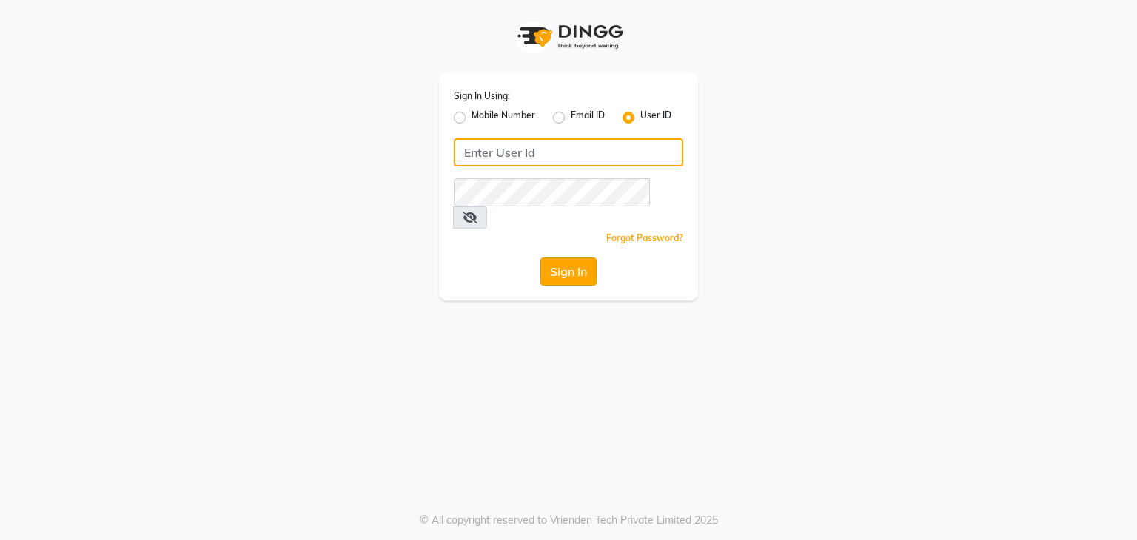
type input "sana"
click at [546, 258] on button "Sign In" at bounding box center [568, 272] width 56 height 28
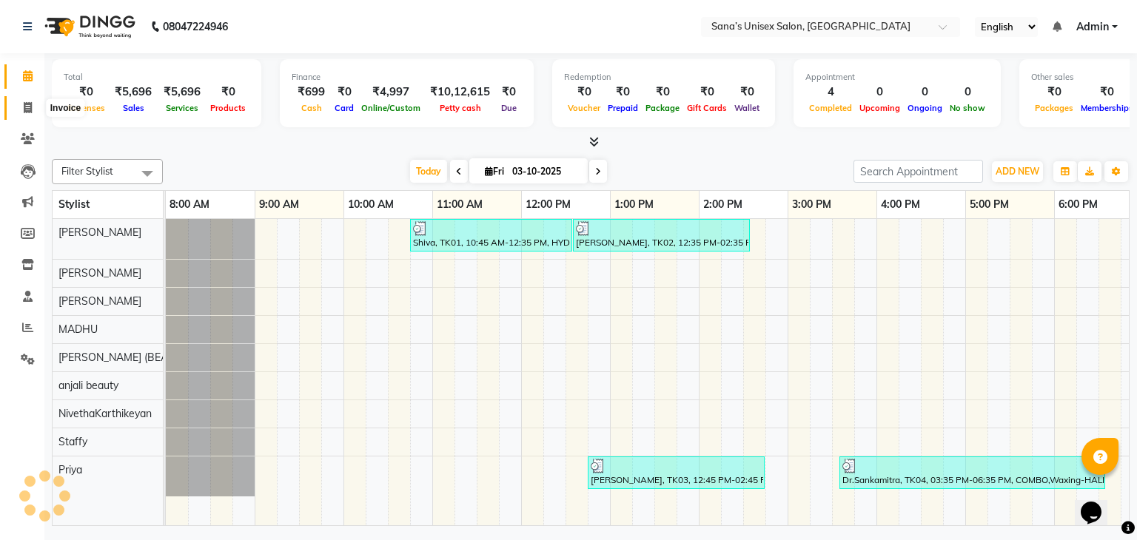
click at [31, 107] on icon at bounding box center [28, 107] width 8 height 11
select select "service"
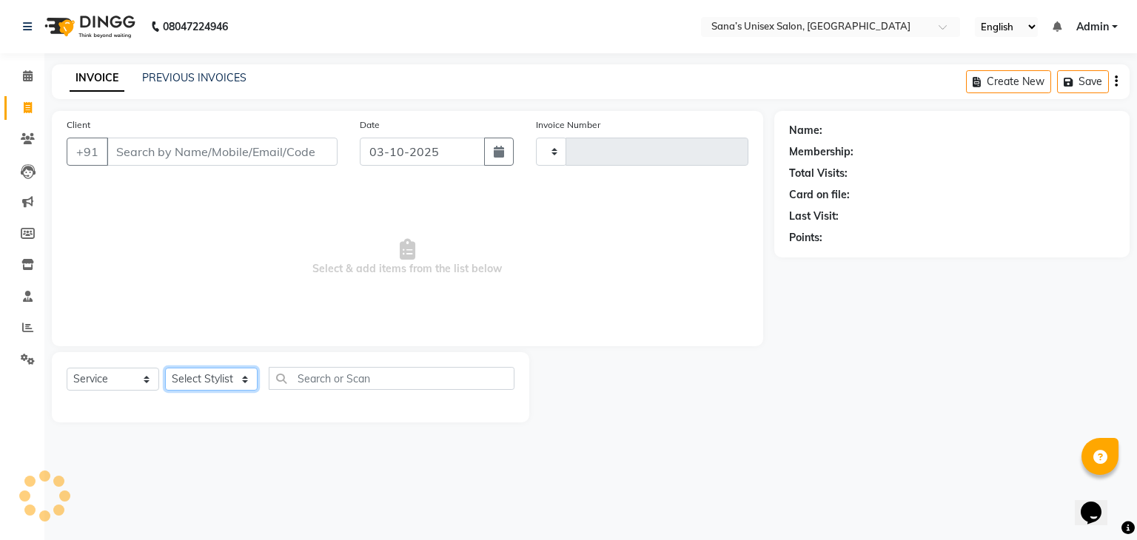
click at [238, 388] on select "Select Stylist" at bounding box center [211, 379] width 93 height 23
type input "1442"
click at [232, 379] on select "Select Stylist" at bounding box center [211, 379] width 93 height 23
select select "6091"
click at [217, 381] on select "Select Stylist anjali beauty MADHU [PERSON_NAME] (BEAUTY THERAPIST) [PERSON_NAM…" at bounding box center [221, 379] width 112 height 23
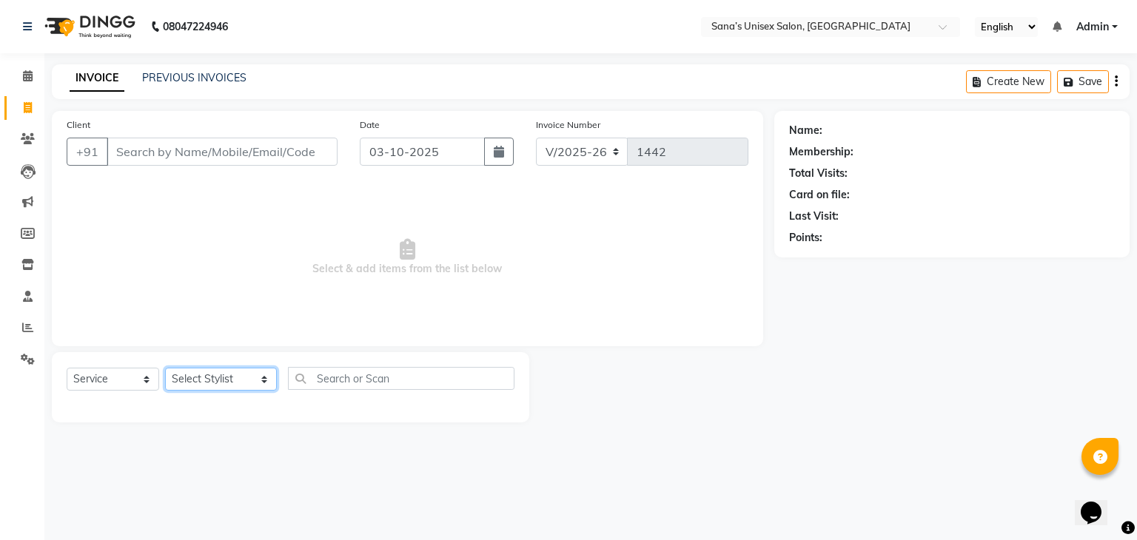
select select "45605"
click at [165, 369] on select "Select Stylist anjali beauty MADHU [PERSON_NAME] (BEAUTY THERAPIST) [PERSON_NAM…" at bounding box center [221, 379] width 112 height 23
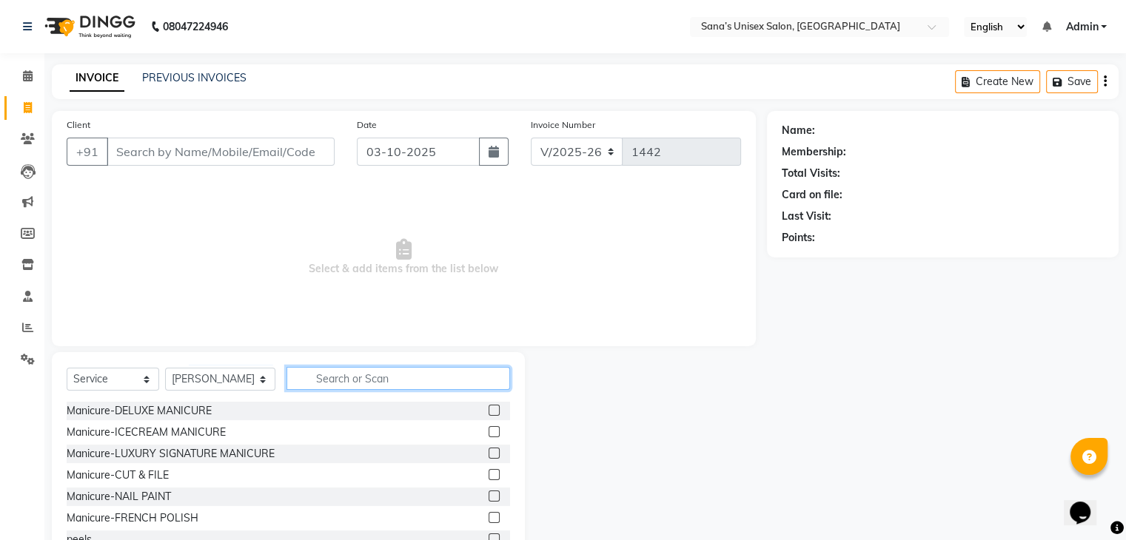
click at [375, 388] on input "text" at bounding box center [398, 378] width 223 height 23
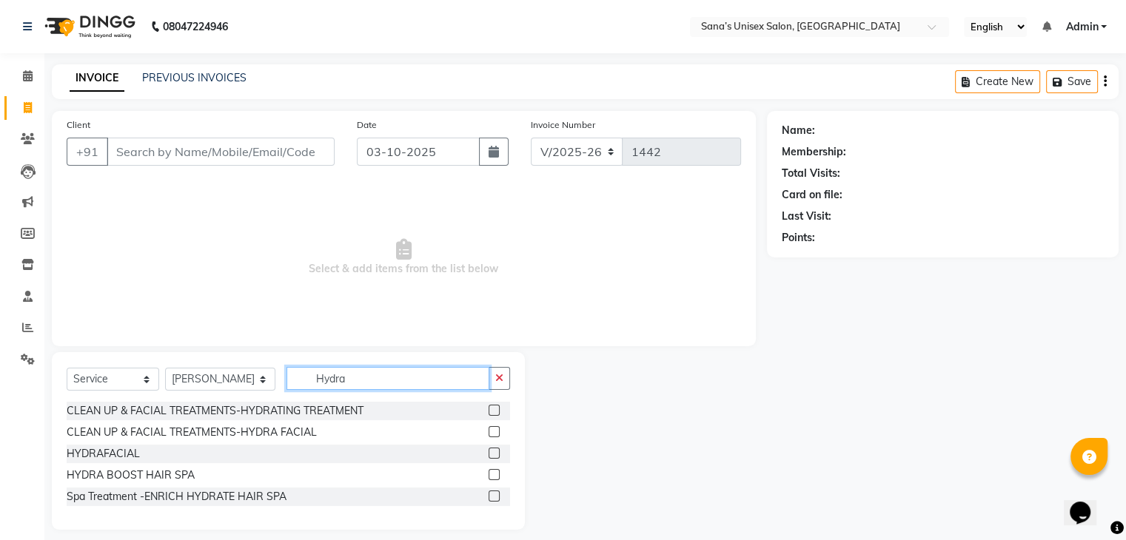
type input "Hydra"
click at [495, 455] on label at bounding box center [494, 453] width 11 height 11
click at [495, 455] on input "checkbox" at bounding box center [494, 454] width 10 height 10
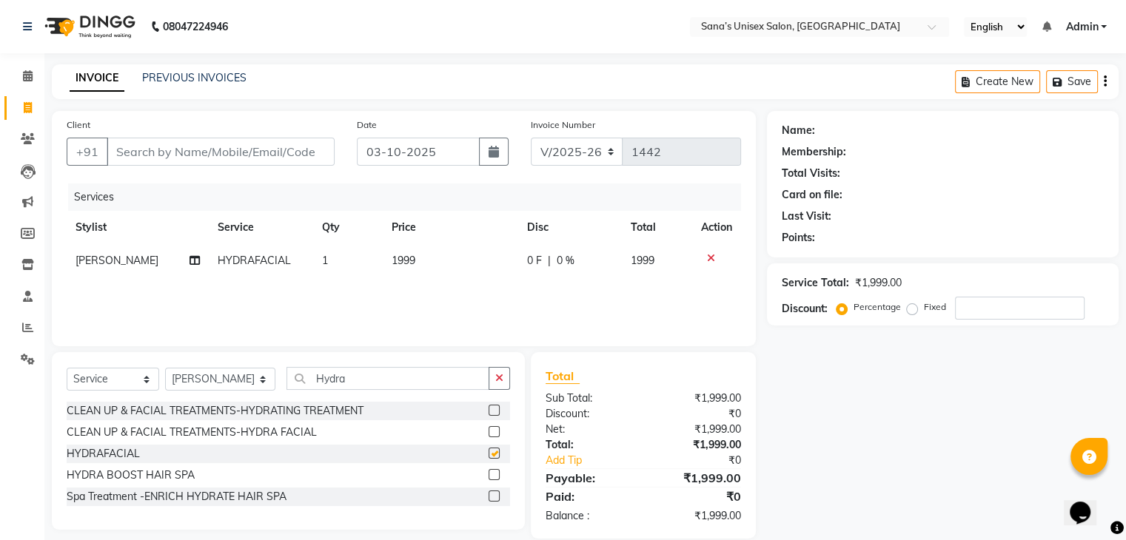
checkbox input "false"
click at [414, 258] on span "1999" at bounding box center [404, 260] width 24 height 13
select select "45605"
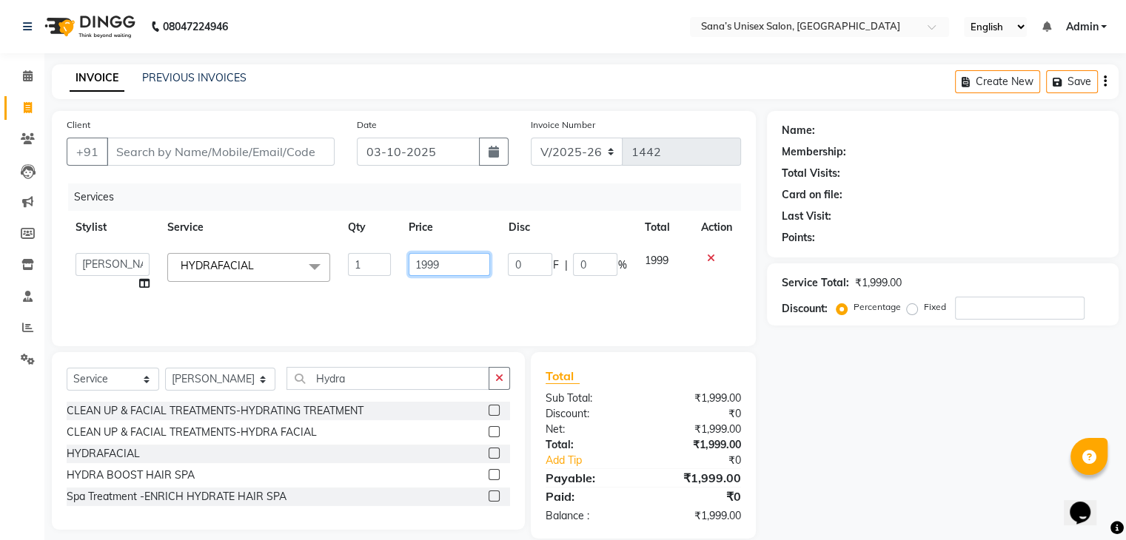
drag, startPoint x: 465, startPoint y: 267, endPoint x: 286, endPoint y: 273, distance: 179.3
click at [286, 273] on tr "anjali beauty MADHU MUTHU MARI (BEAUTY THERAPIST) NANDHINI NivethaKarthikeyan P…" at bounding box center [404, 272] width 674 height 56
type input "999"
click at [333, 350] on div "Client +91 Date 03-10-2025 Invoice Number V/2025 V/2025-26 1442 Services Stylis…" at bounding box center [404, 325] width 726 height 428
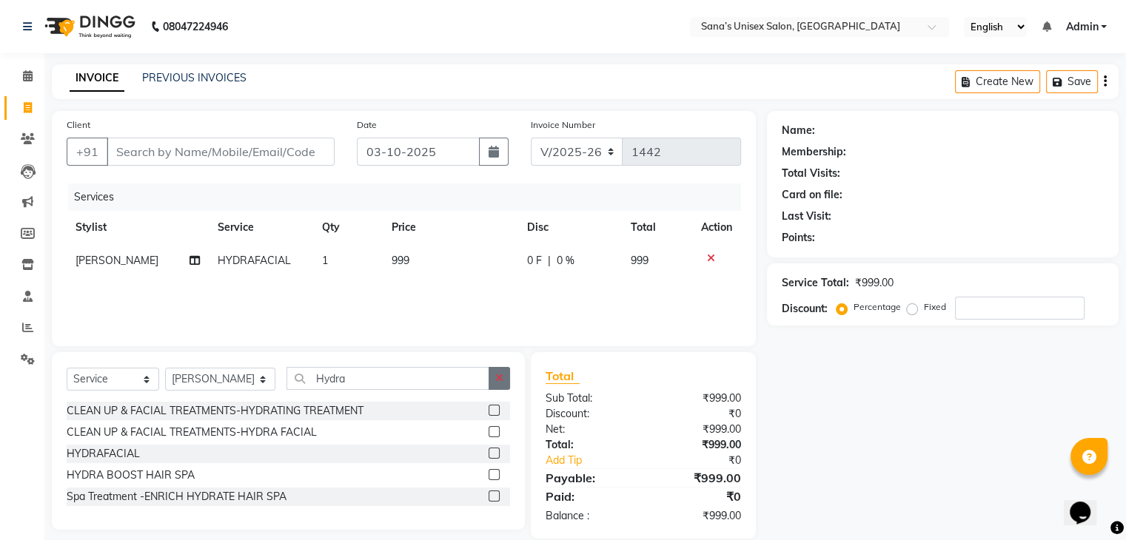
click at [495, 378] on button "button" at bounding box center [499, 378] width 21 height 23
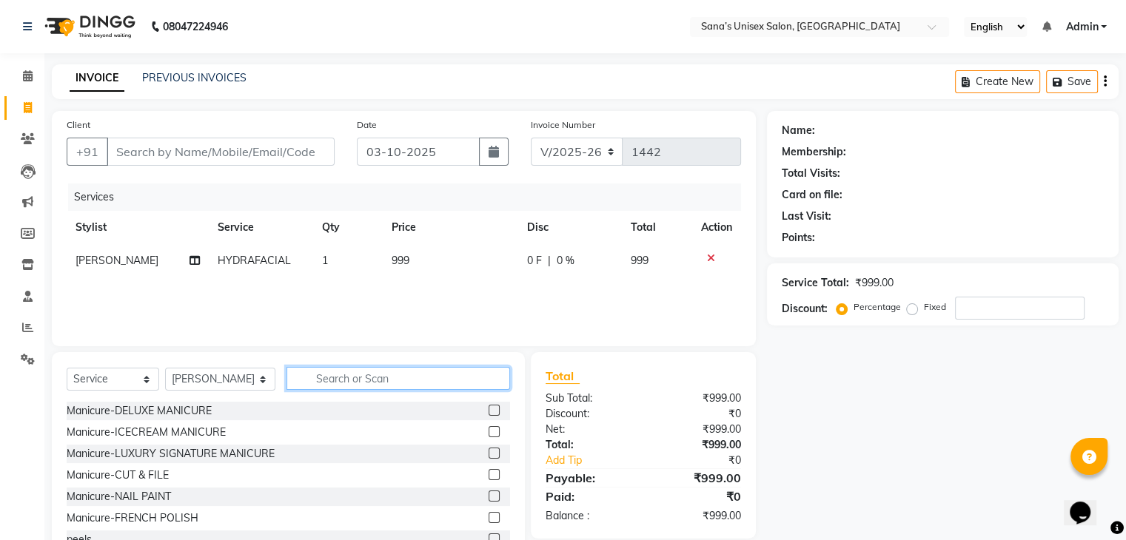
click at [480, 384] on input "text" at bounding box center [398, 378] width 223 height 23
click at [415, 378] on input "text" at bounding box center [398, 378] width 223 height 23
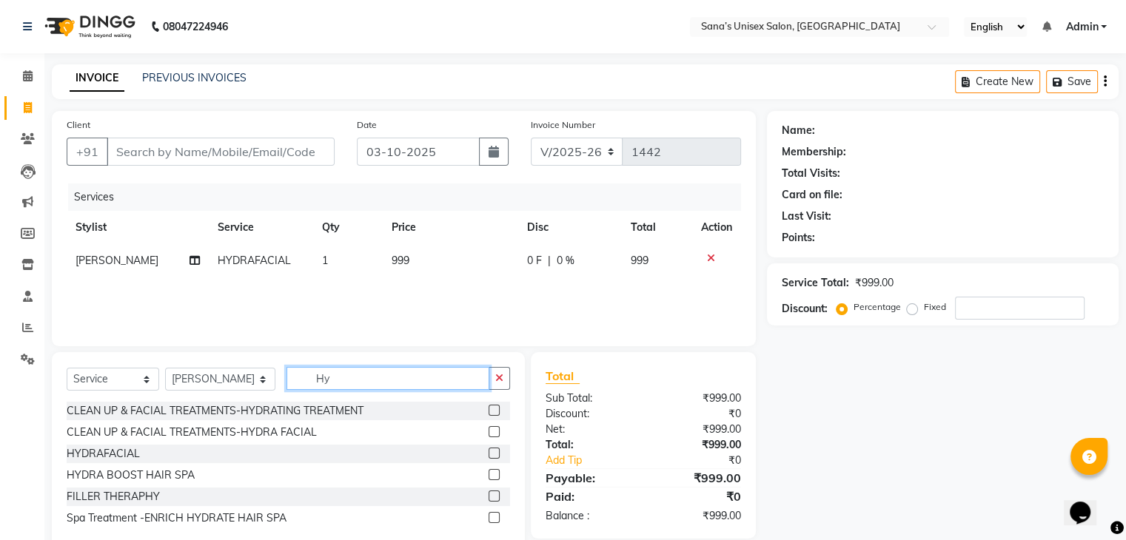
type input "H"
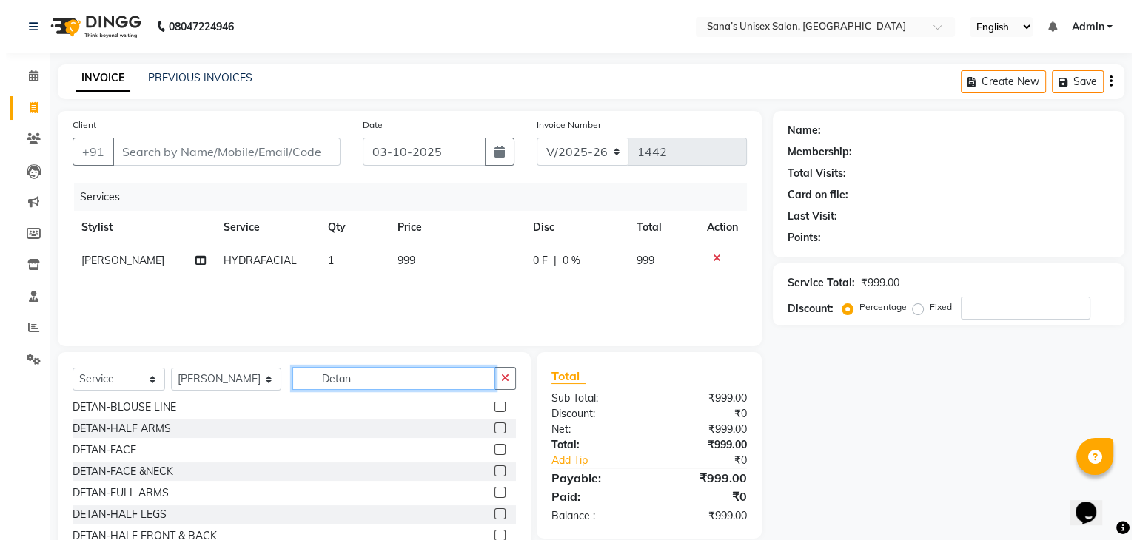
scroll to position [74, 0]
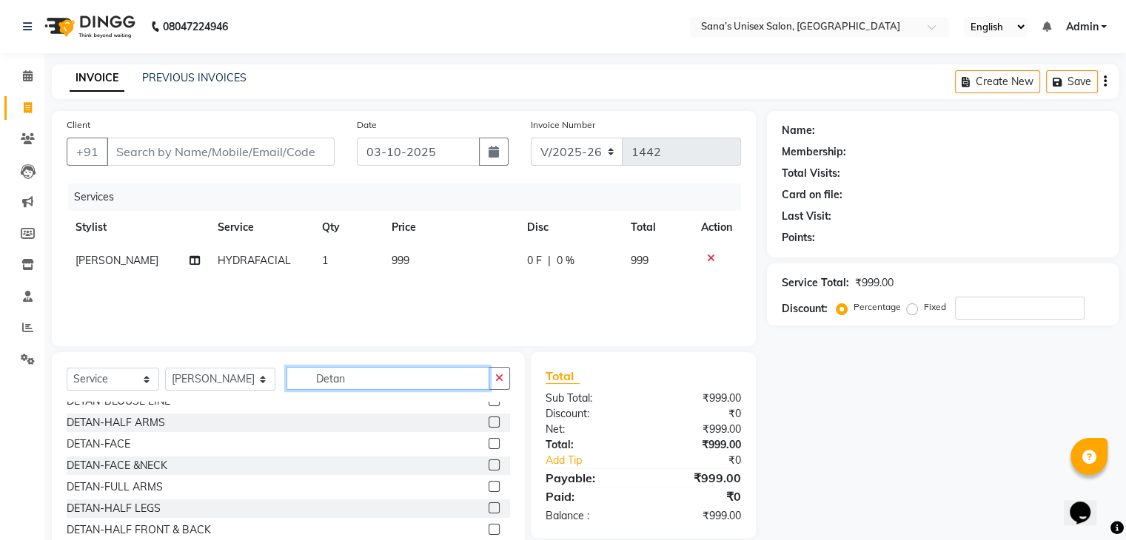
type input "Detan"
click at [489, 464] on label at bounding box center [494, 465] width 11 height 11
click at [489, 464] on input "checkbox" at bounding box center [494, 466] width 10 height 10
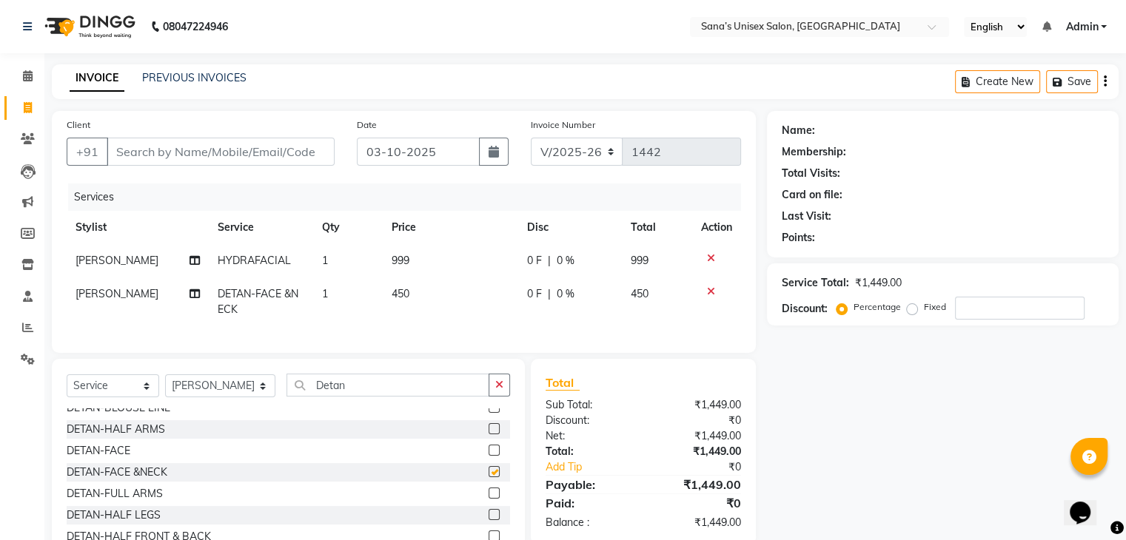
checkbox input "false"
click at [255, 150] on input "Client" at bounding box center [221, 152] width 228 height 28
click at [184, 153] on input "Client" at bounding box center [221, 152] width 228 height 28
type input "8"
type input "0"
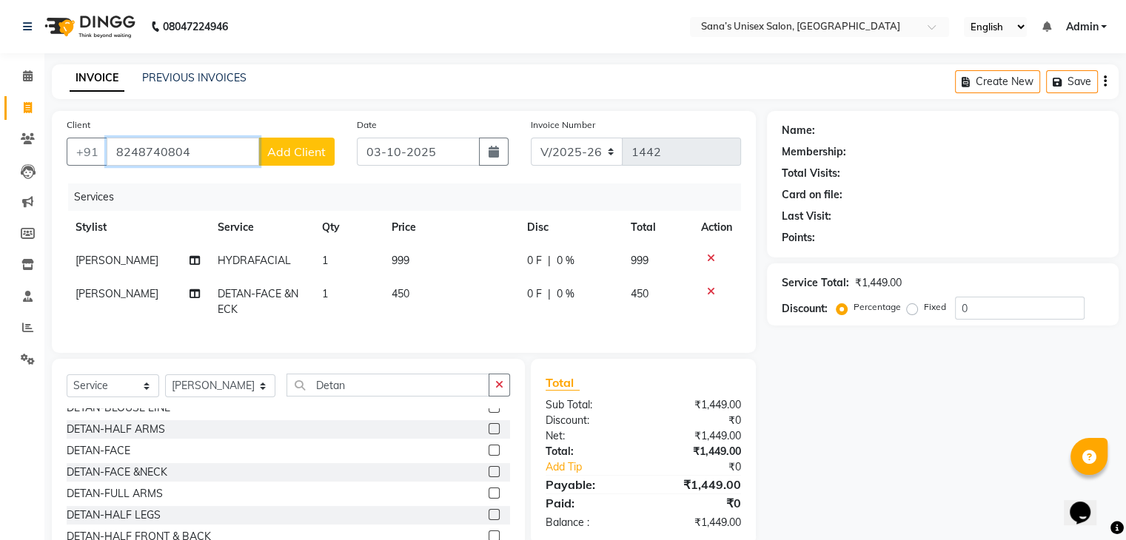
type input "8248740804"
click at [293, 146] on span "Add Client" at bounding box center [296, 151] width 58 height 15
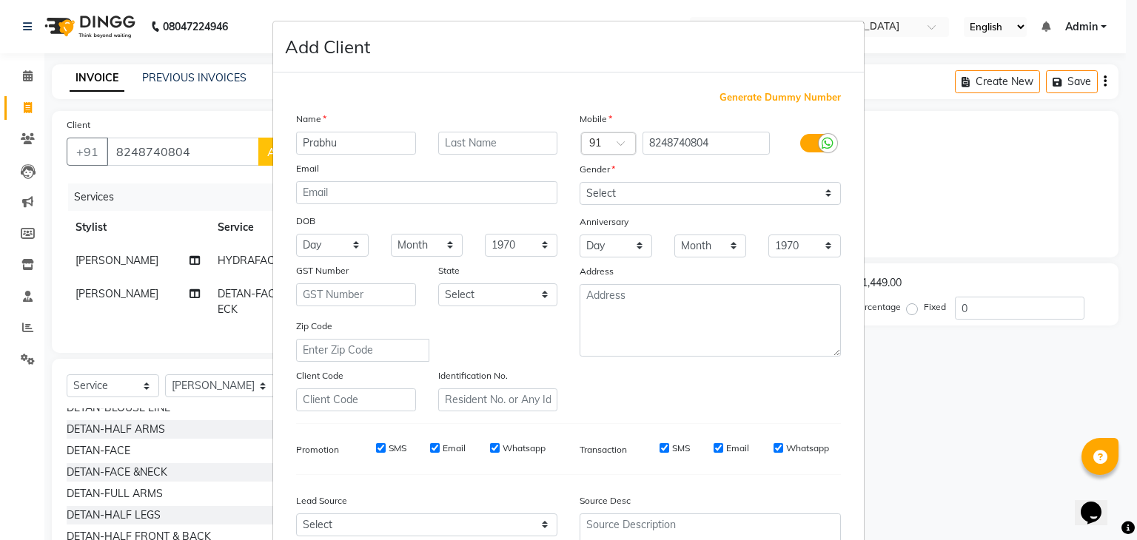
type input "Prabhu"
click at [750, 207] on div "Mobile Country Code × 91 8248740804 Gender Select Male Female Other Prefer Not …" at bounding box center [711, 261] width 284 height 301
click at [748, 202] on select "Select Male Female Other Prefer Not To Say" at bounding box center [710, 193] width 261 height 23
select select "female"
click at [580, 183] on select "Select Male Female Other Prefer Not To Say" at bounding box center [710, 193] width 261 height 23
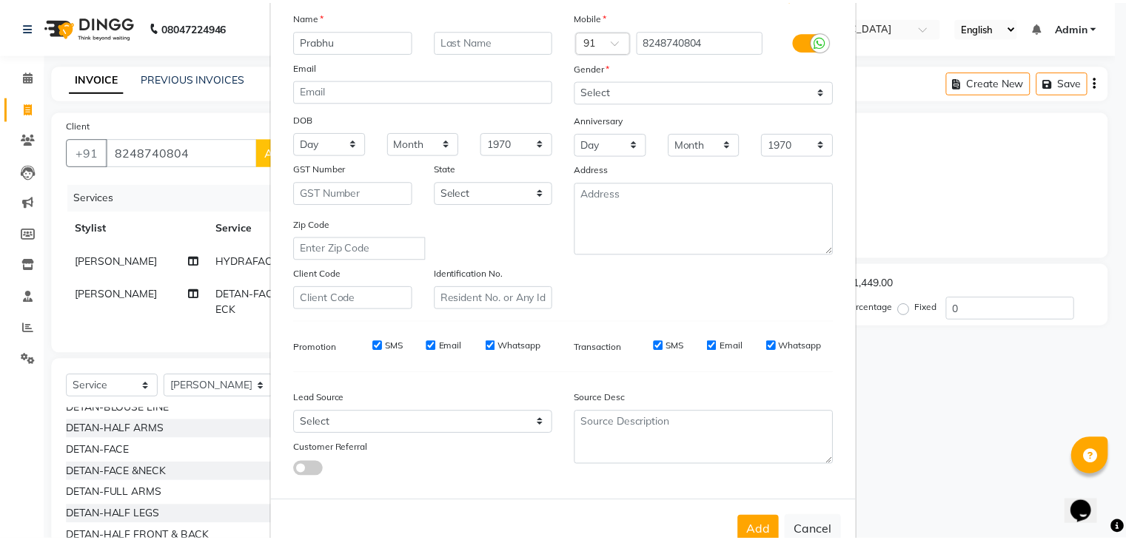
scroll to position [150, 0]
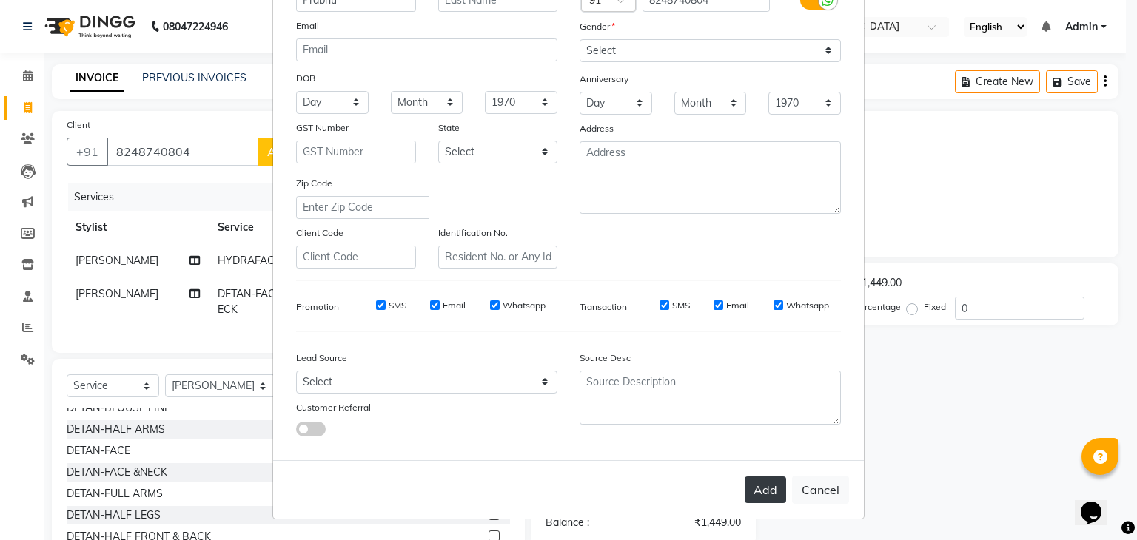
click at [770, 480] on button "Add" at bounding box center [765, 490] width 41 height 27
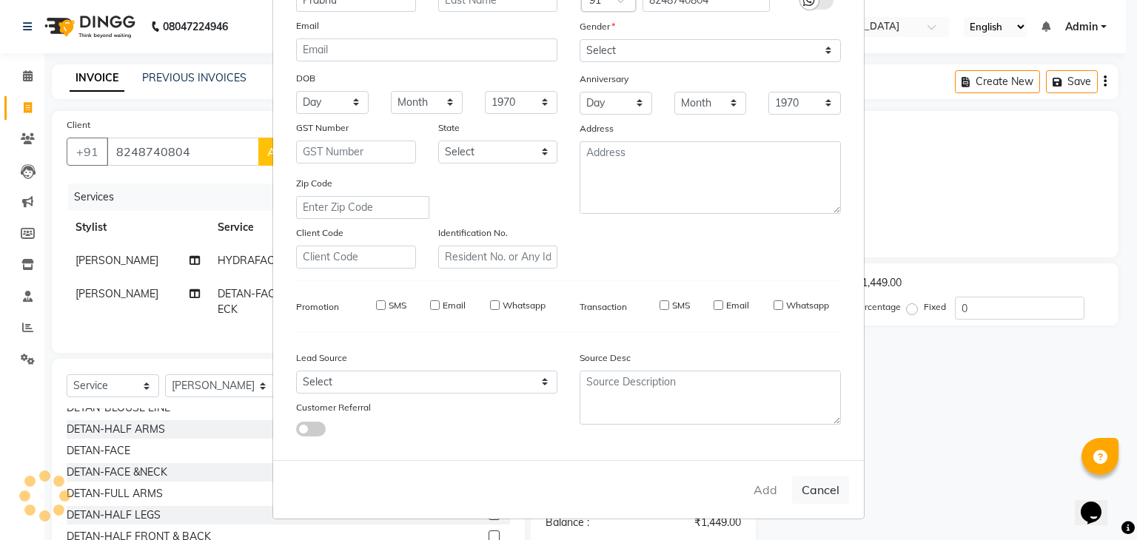
select select
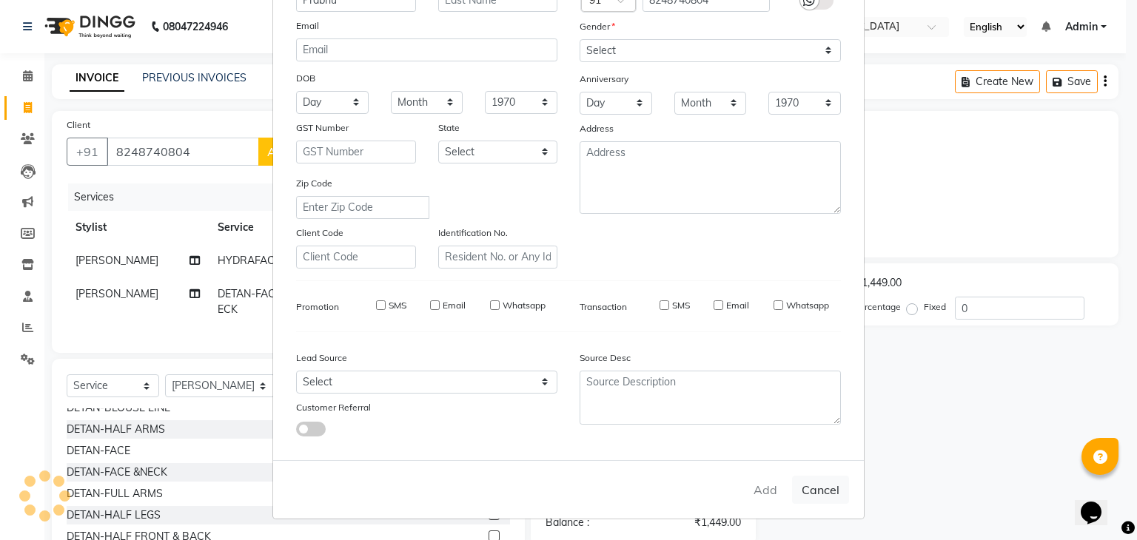
select select
checkbox input "false"
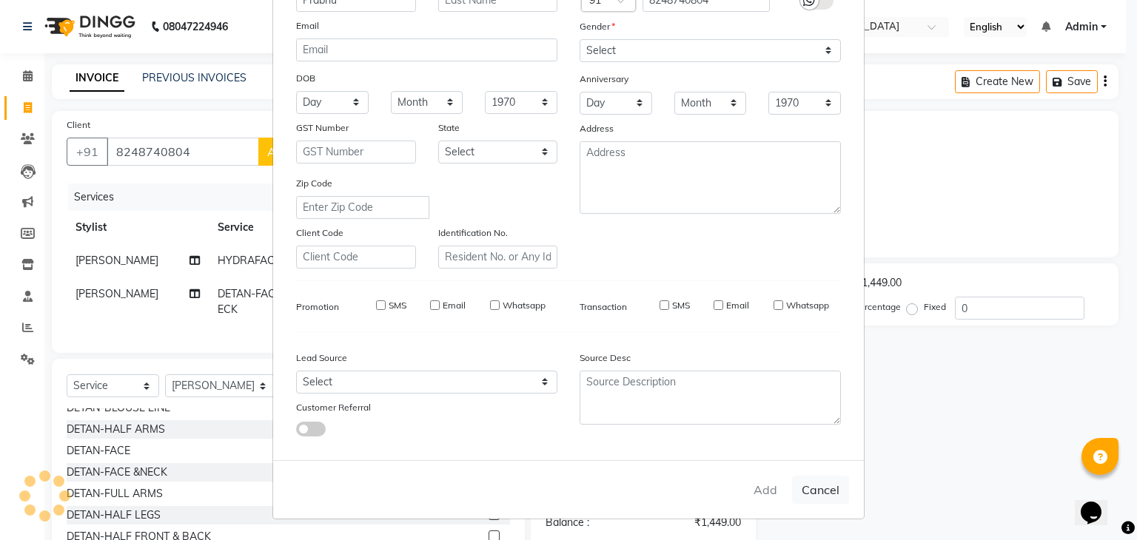
checkbox input "false"
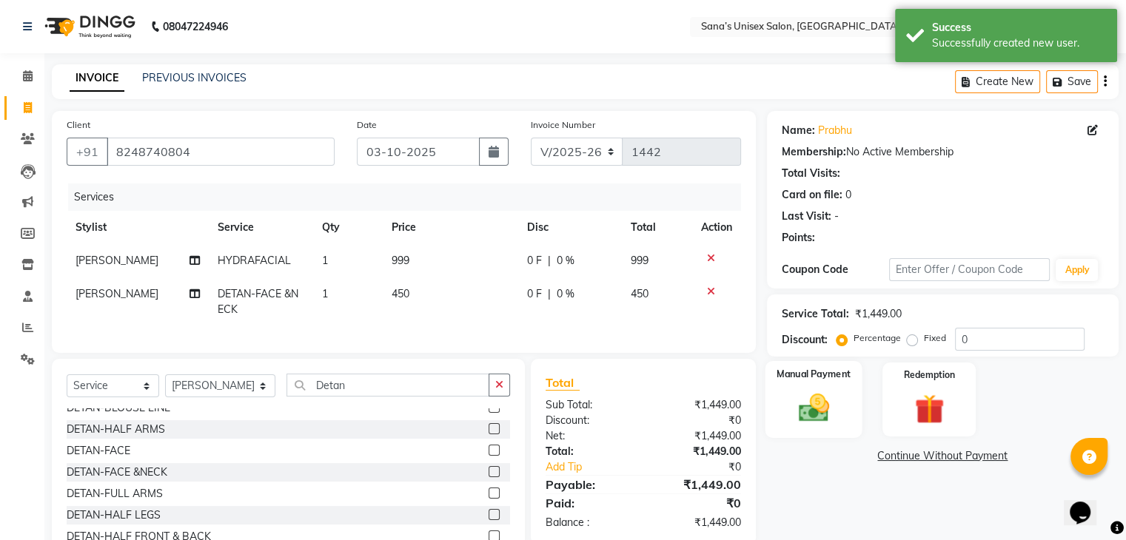
click at [842, 415] on div "Manual Payment" at bounding box center [813, 399] width 97 height 76
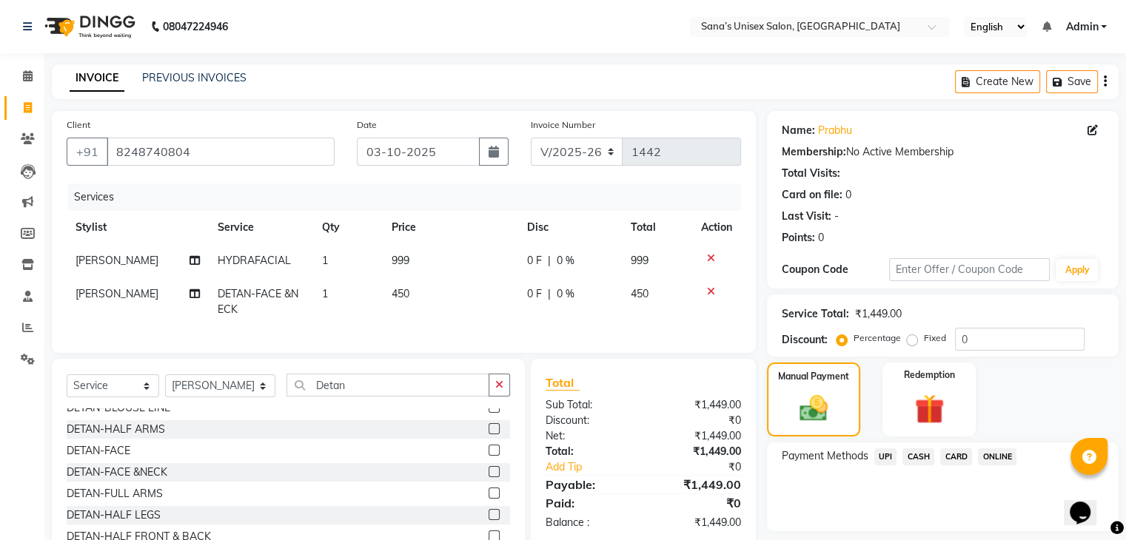
click at [919, 453] on span "CASH" at bounding box center [918, 457] width 32 height 17
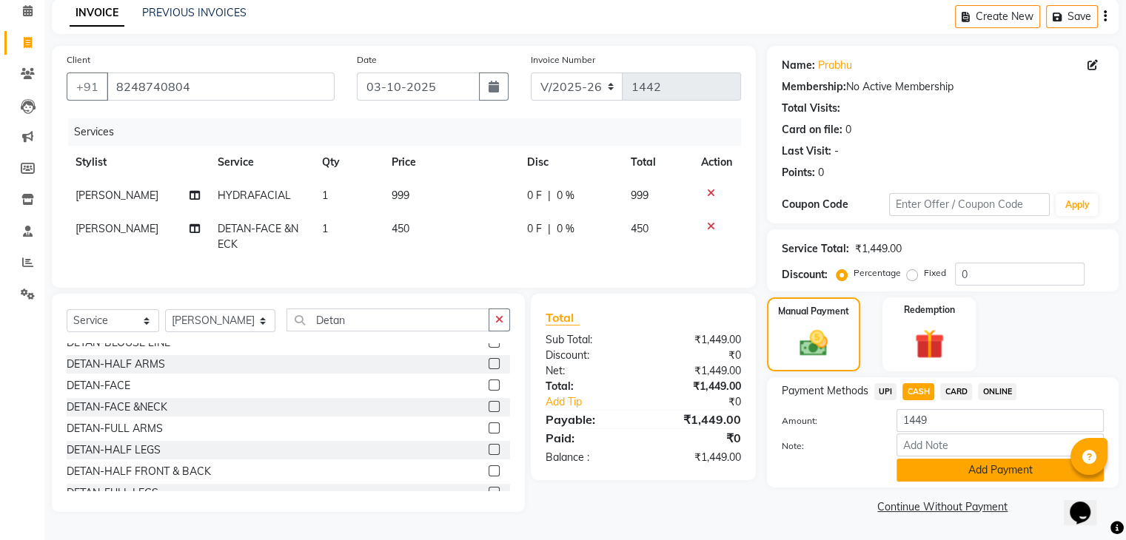
click at [948, 462] on button "Add Payment" at bounding box center [1000, 470] width 207 height 23
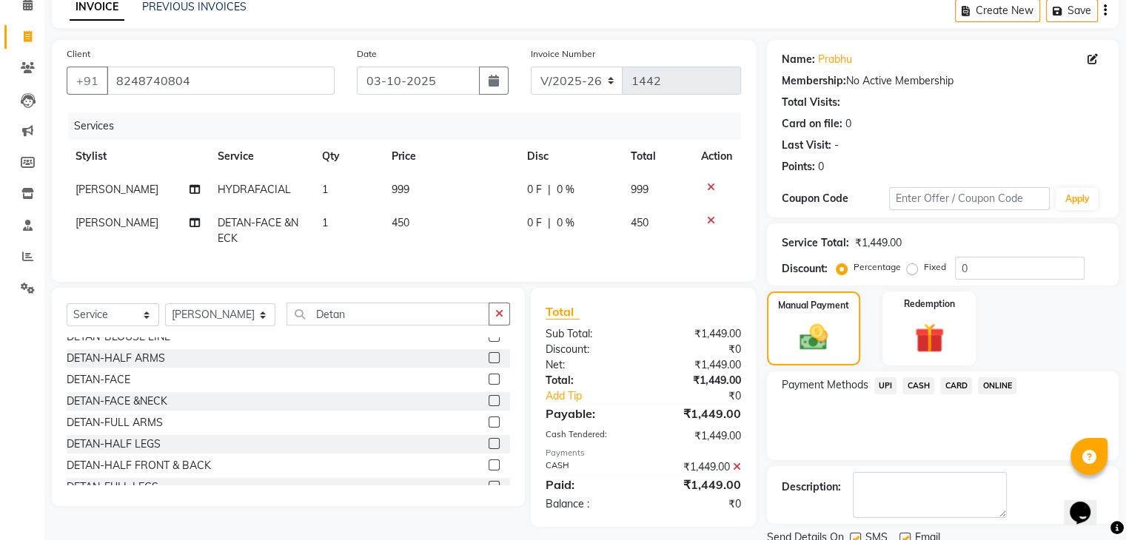
scroll to position [127, 0]
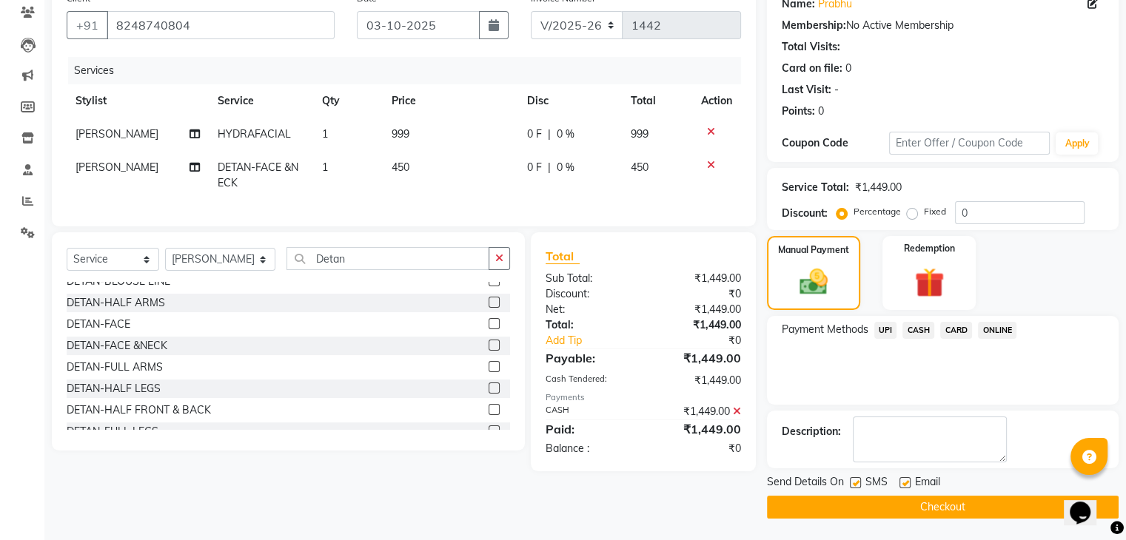
drag, startPoint x: 1130, startPoint y: 406, endPoint x: 46, endPoint y: 13, distance: 1153.6
click at [1049, 506] on button "Checkout" at bounding box center [943, 507] width 352 height 23
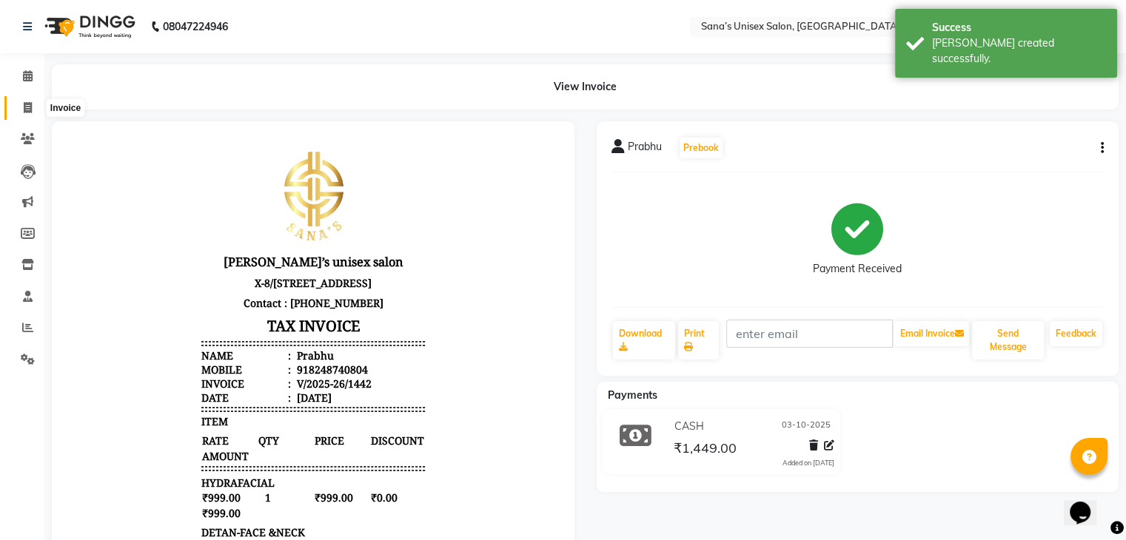
click at [25, 107] on icon at bounding box center [28, 107] width 8 height 11
select select "service"
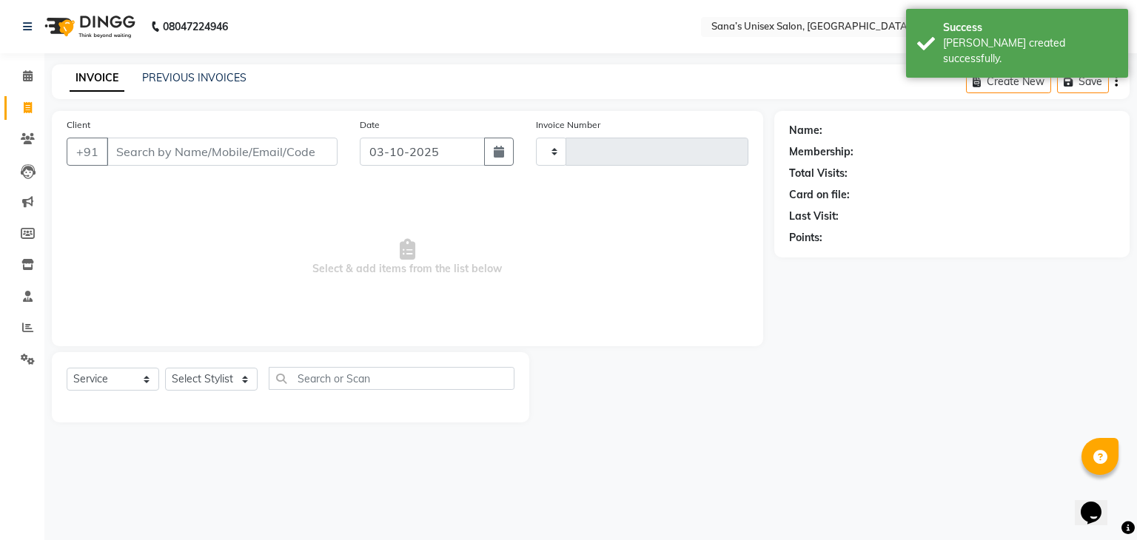
type input "1443"
select select "6091"
click at [21, 107] on span at bounding box center [28, 108] width 26 height 17
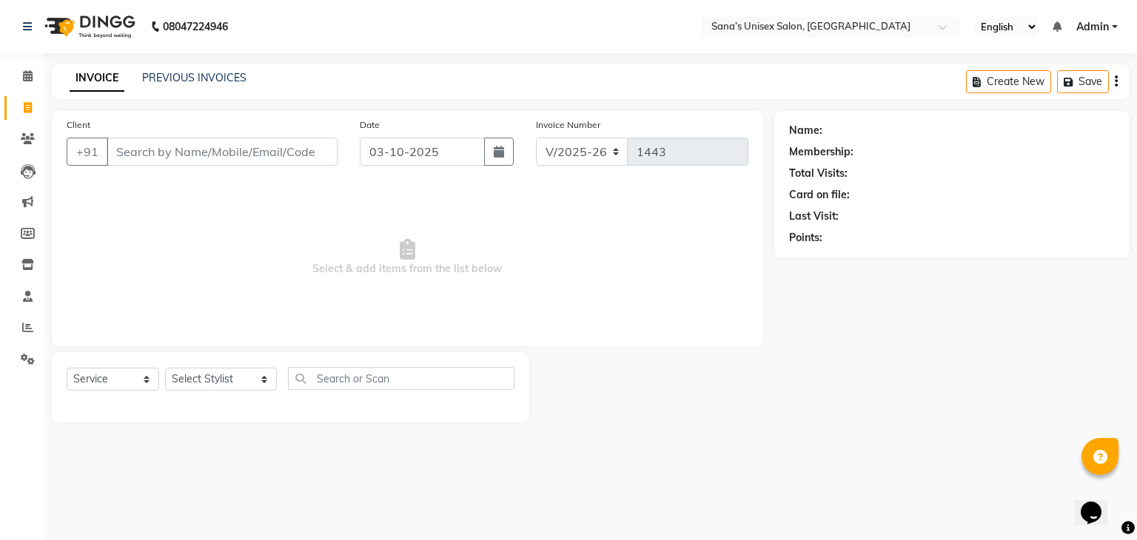
select select "service"
type input "1443"
select select "6091"
click at [170, 75] on link "PREVIOUS INVOICES" at bounding box center [194, 77] width 104 height 13
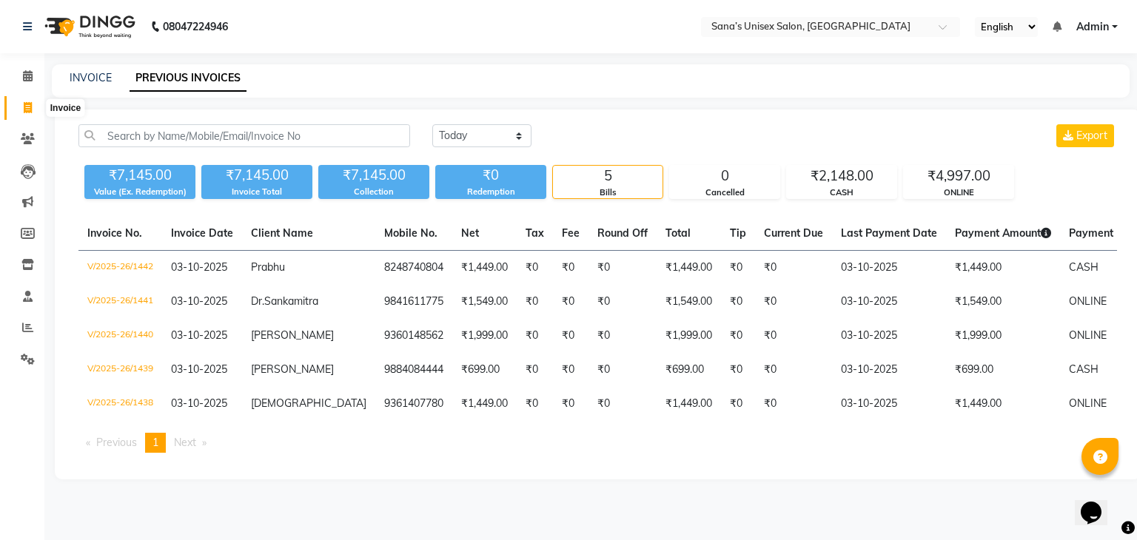
click at [30, 105] on icon at bounding box center [28, 107] width 8 height 11
select select "6091"
select select "service"
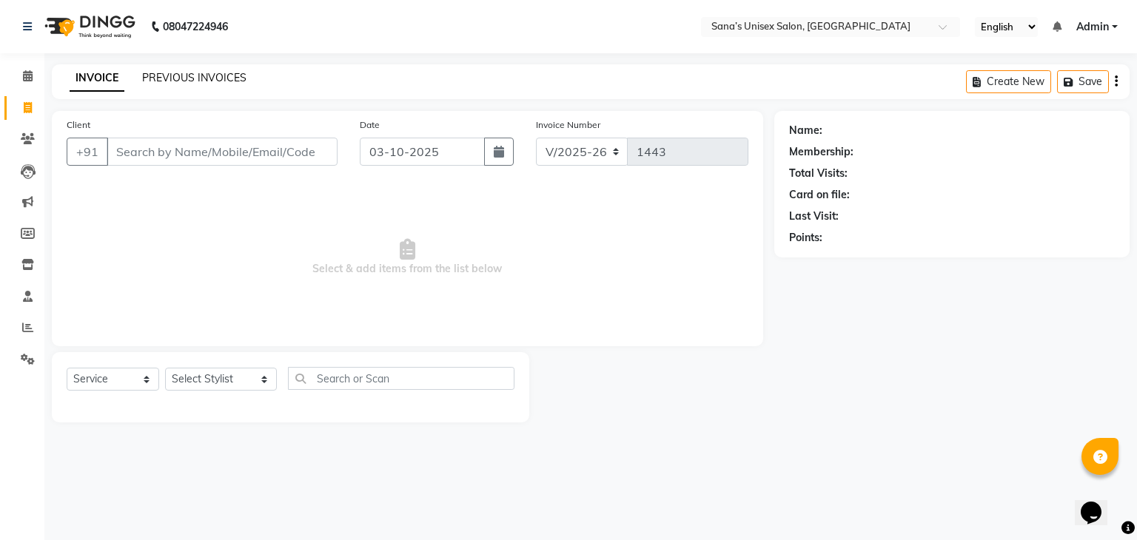
click at [184, 81] on link "PREVIOUS INVOICES" at bounding box center [194, 77] width 104 height 13
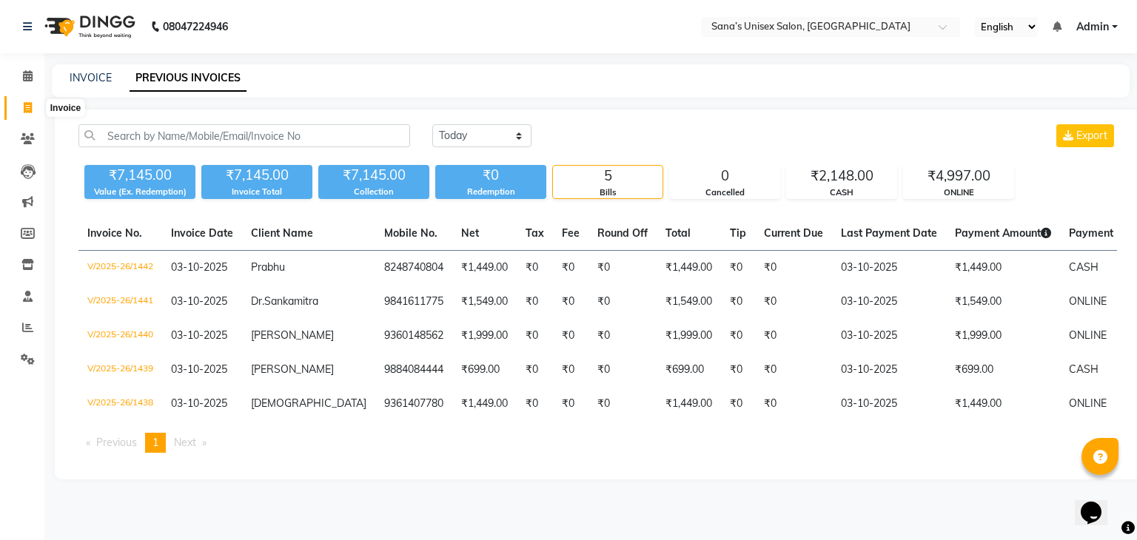
click at [29, 110] on icon at bounding box center [28, 107] width 8 height 11
select select "6091"
select select "service"
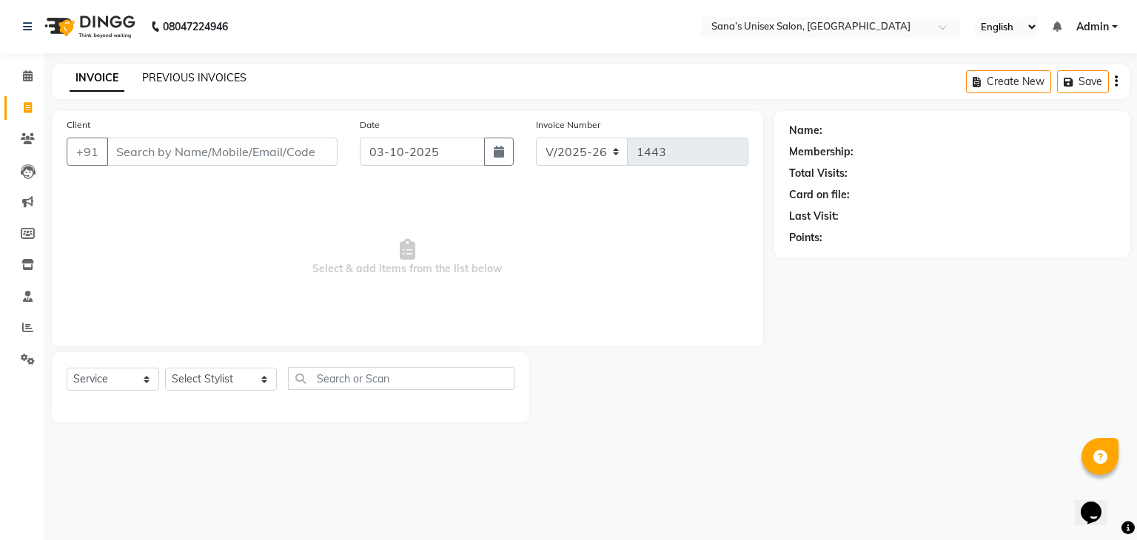
click at [217, 74] on link "PREVIOUS INVOICES" at bounding box center [194, 77] width 104 height 13
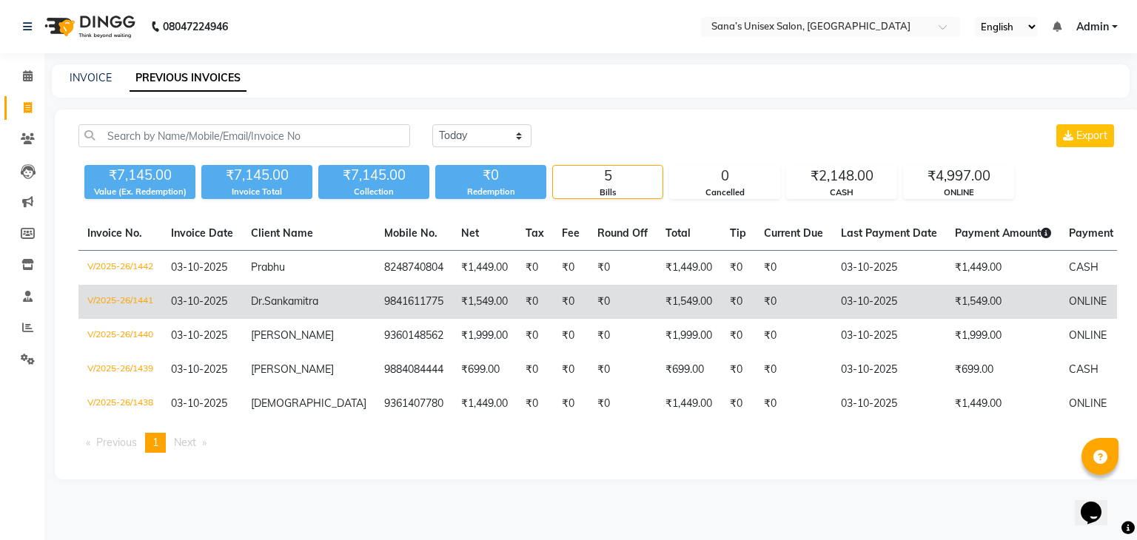
click at [256, 312] on td "Dr.Sankamitra" at bounding box center [308, 302] width 133 height 34
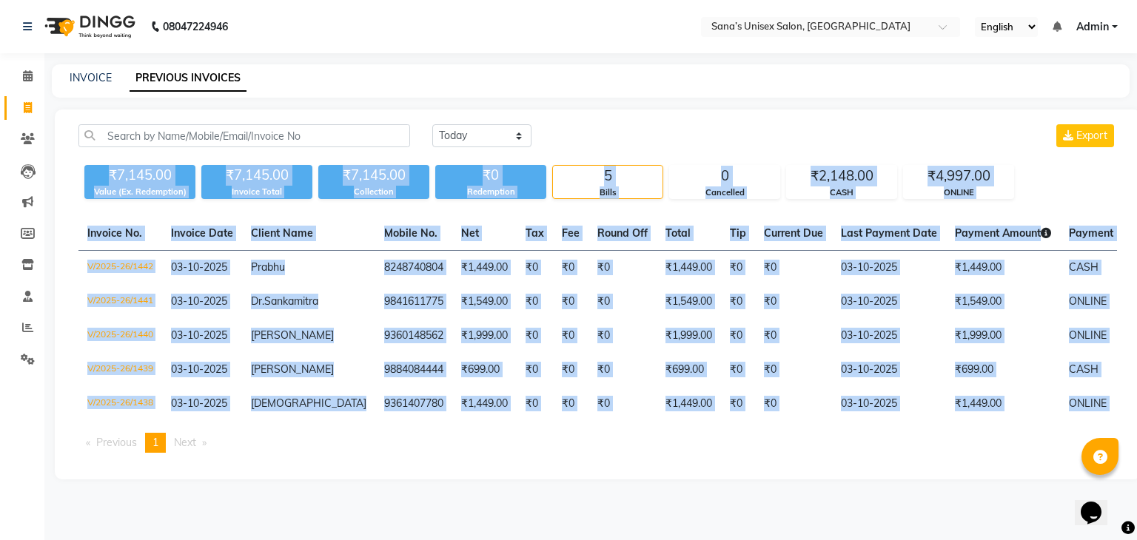
drag, startPoint x: 109, startPoint y: 170, endPoint x: 958, endPoint y: 438, distance: 890.4
click at [956, 436] on div "Today Yesterday Custom Range Export ₹7,145.00 Value (Ex. Redemption) ₹7,145.00 …" at bounding box center [598, 295] width 1086 height 370
click at [951, 453] on ul "Previous page 1 / 1 You're on page 1 Next page" at bounding box center [597, 443] width 1039 height 20
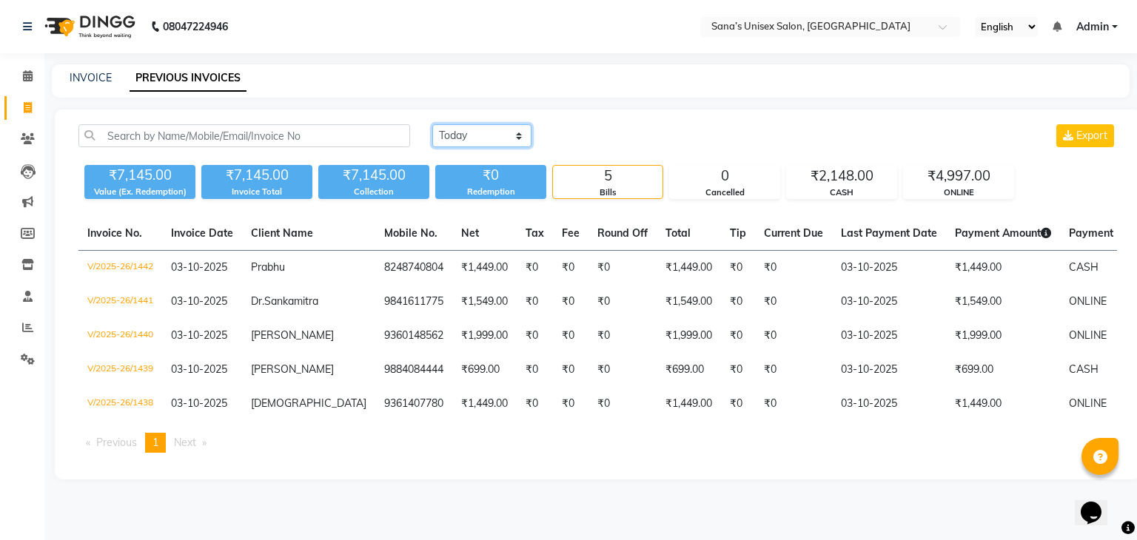
click at [496, 134] on select "Today Yesterday Custom Range" at bounding box center [481, 135] width 99 height 23
click at [432, 124] on select "Today Yesterday Custom Range" at bounding box center [481, 135] width 99 height 23
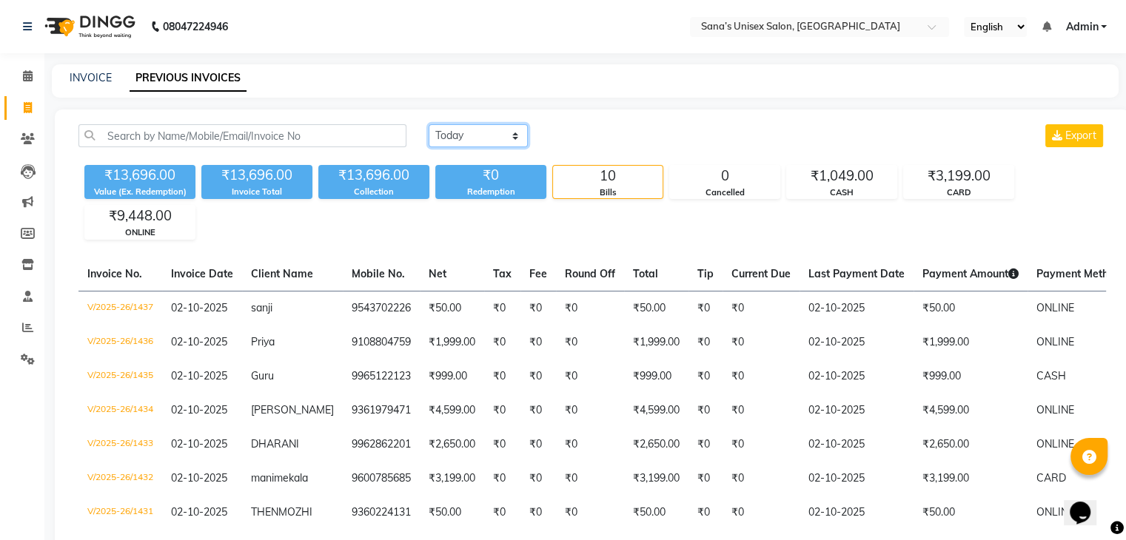
click at [451, 135] on select "Today Yesterday Custom Range" at bounding box center [478, 135] width 99 height 23
select select "today"
click at [429, 124] on select "Today Yesterday Custom Range" at bounding box center [478, 135] width 99 height 23
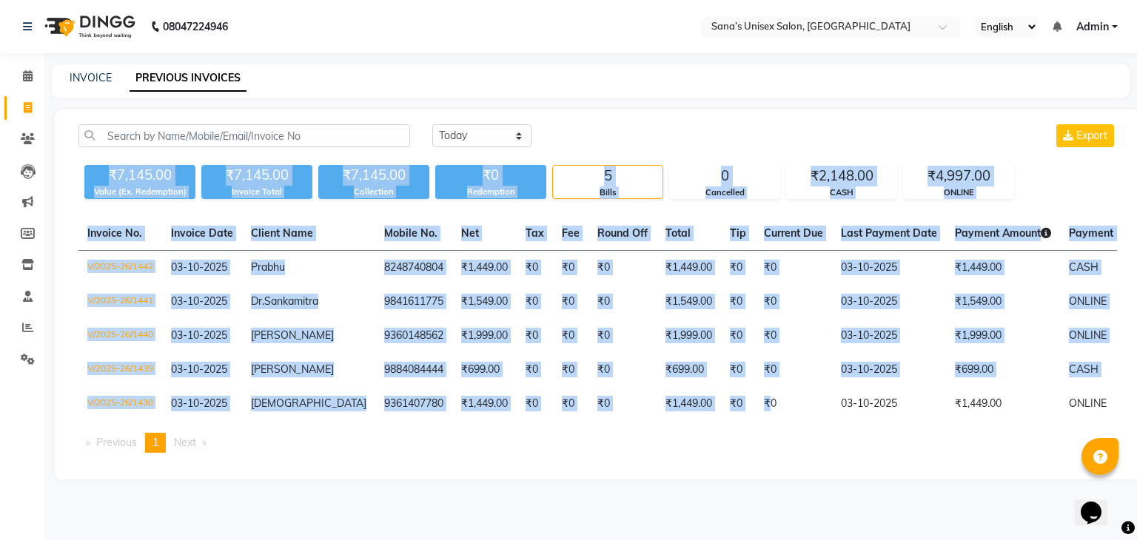
drag, startPoint x: 110, startPoint y: 170, endPoint x: 732, endPoint y: 429, distance: 674.0
click at [732, 429] on div "Today Yesterday Custom Range Export ₹7,145.00 Value (Ex. Redemption) ₹7,145.00 …" at bounding box center [598, 295] width 1086 height 370
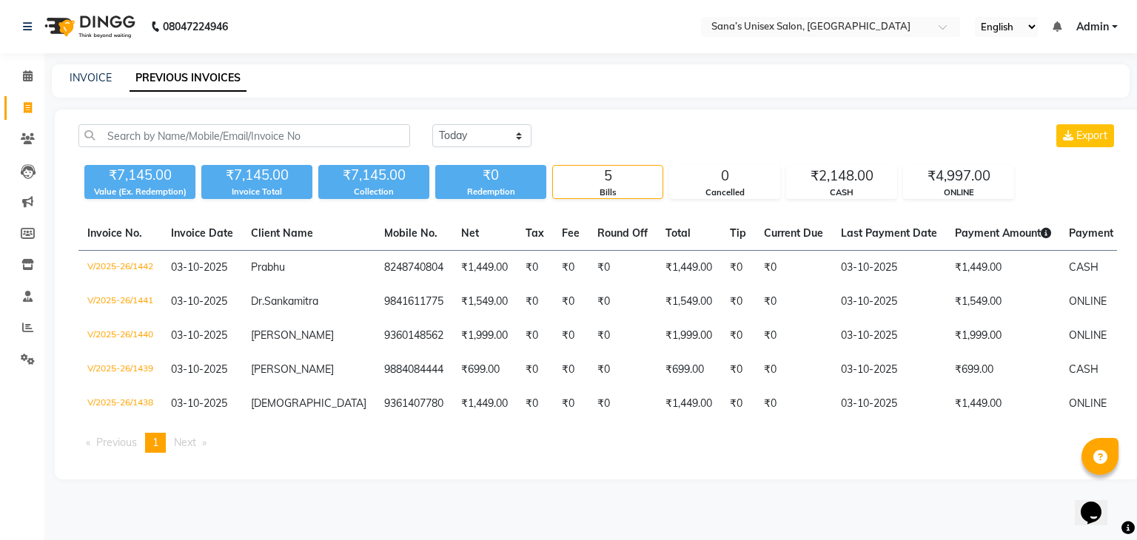
click at [515, 453] on ul "Previous page 1 / 1 You're on page 1 Next page" at bounding box center [597, 443] width 1039 height 20
click at [101, 78] on link "INVOICE" at bounding box center [91, 77] width 42 height 13
select select "6091"
select select "service"
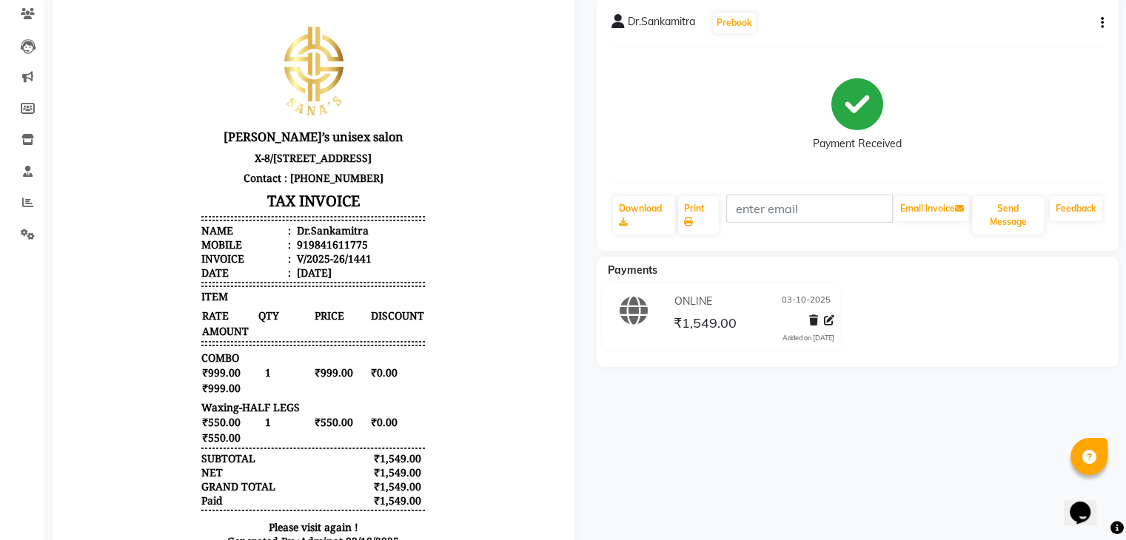
scroll to position [148, 0]
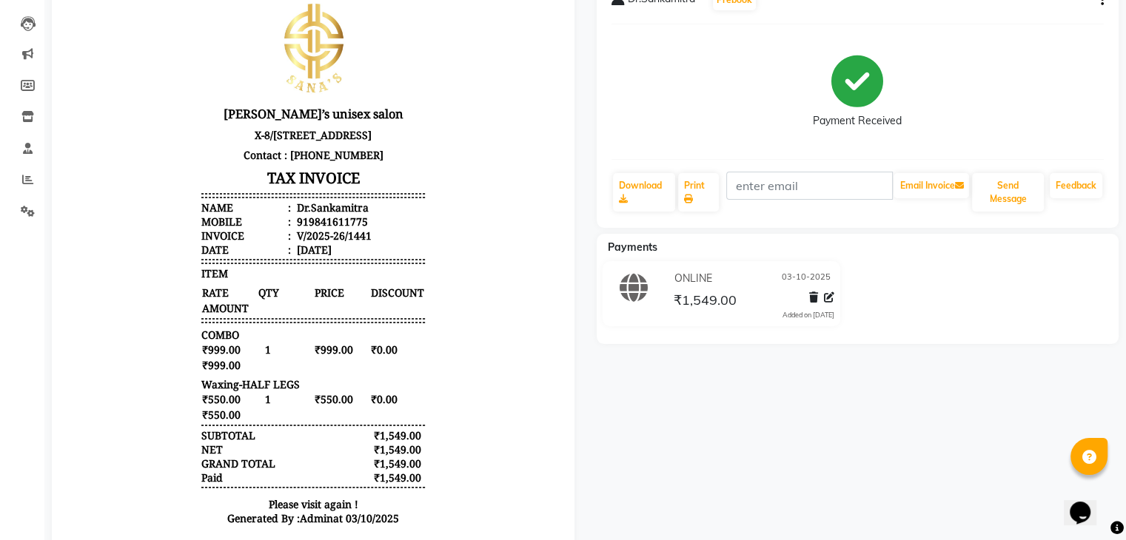
click at [1101, 1] on icon "button" at bounding box center [1102, 0] width 3 height 1
click at [1030, 18] on div "Edit Invoice" at bounding box center [1027, 19] width 101 height 19
select select "service"
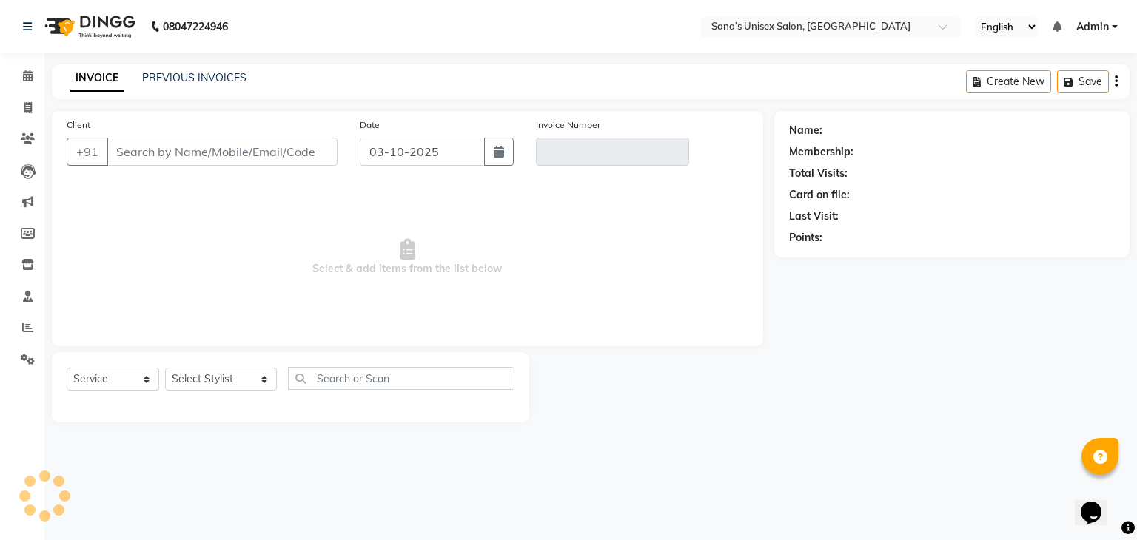
type input "9841611775"
type input "V/2025-26/1441"
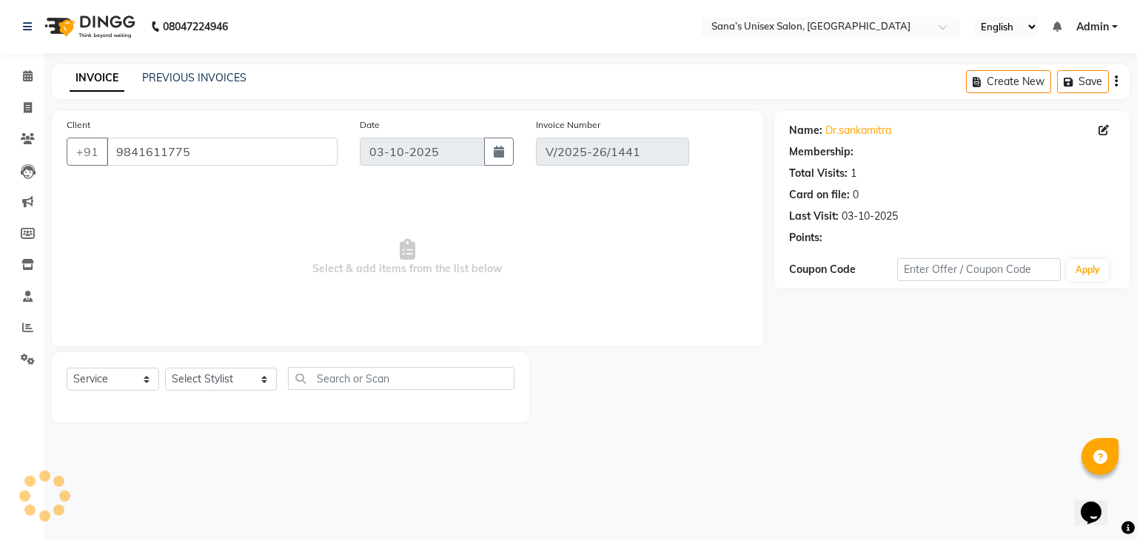
select select "select"
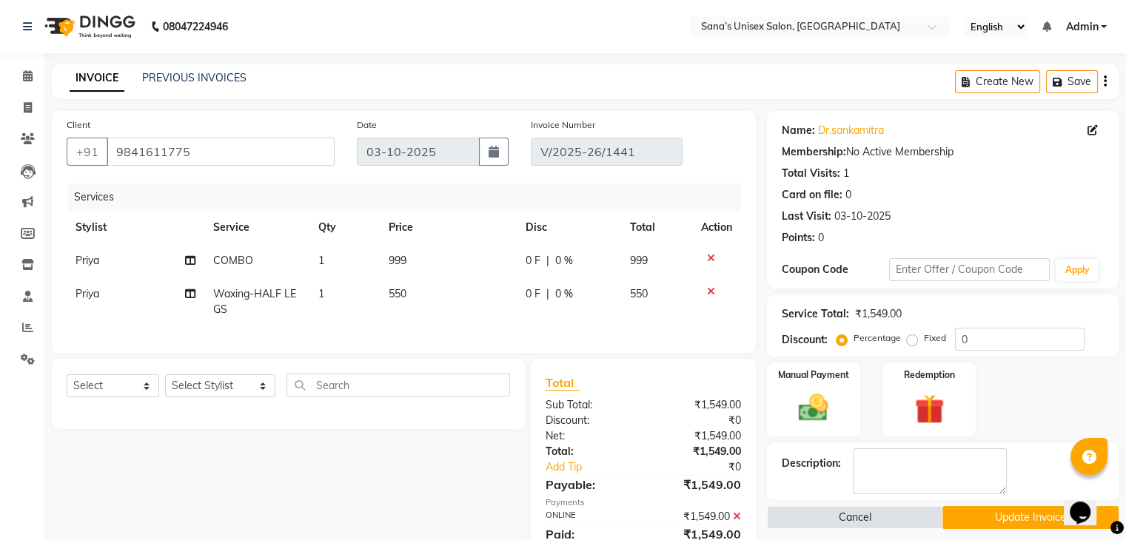
click at [90, 297] on span "Priya" at bounding box center [88, 293] width 24 height 13
select select "90741"
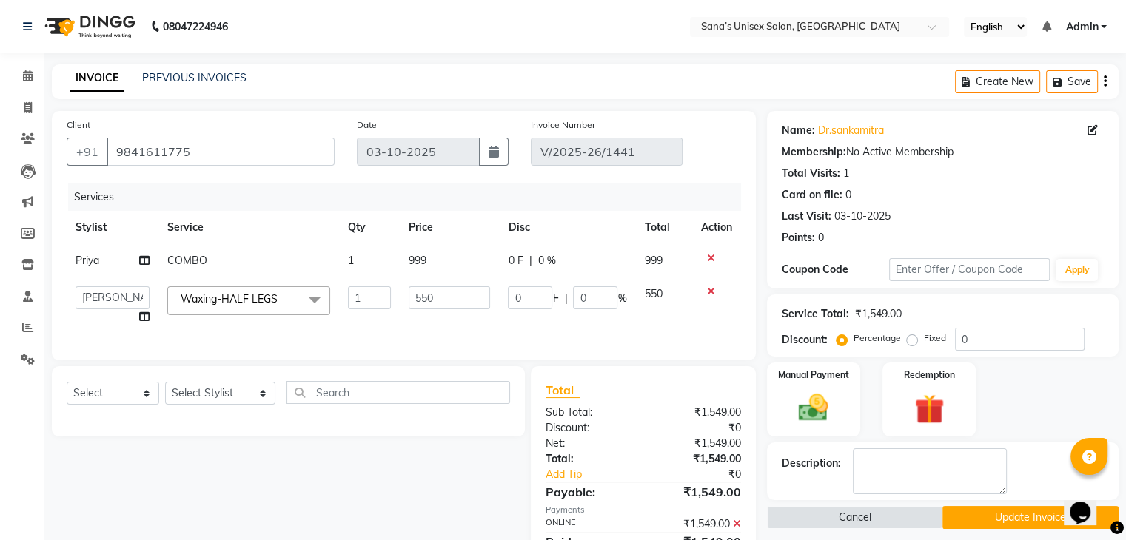
select select "45605"
click at [1019, 515] on button "Update Invoice" at bounding box center [1030, 517] width 176 height 23
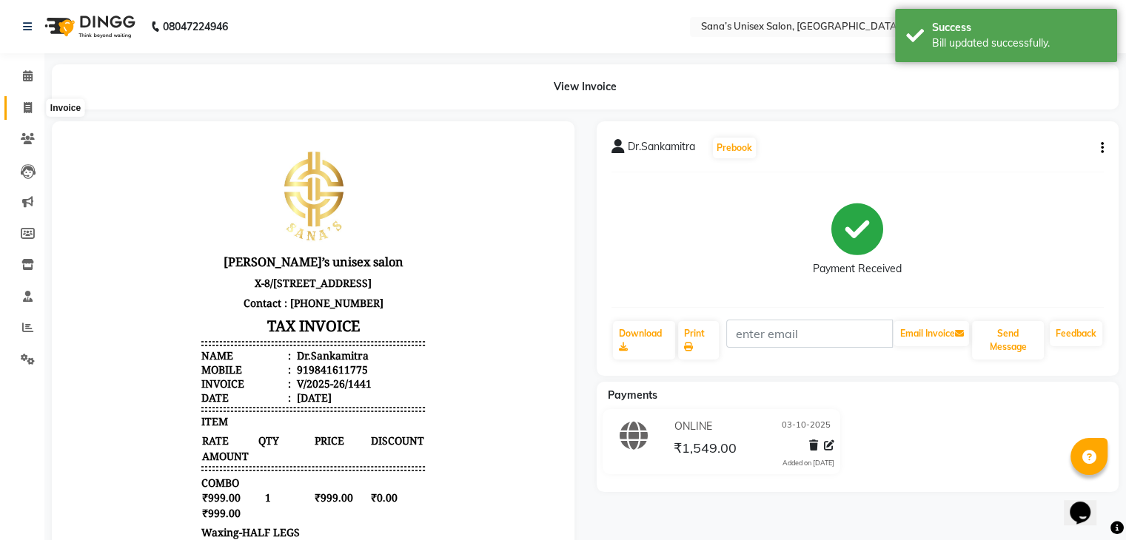
click at [26, 104] on icon at bounding box center [28, 107] width 8 height 11
select select "6091"
select select "service"
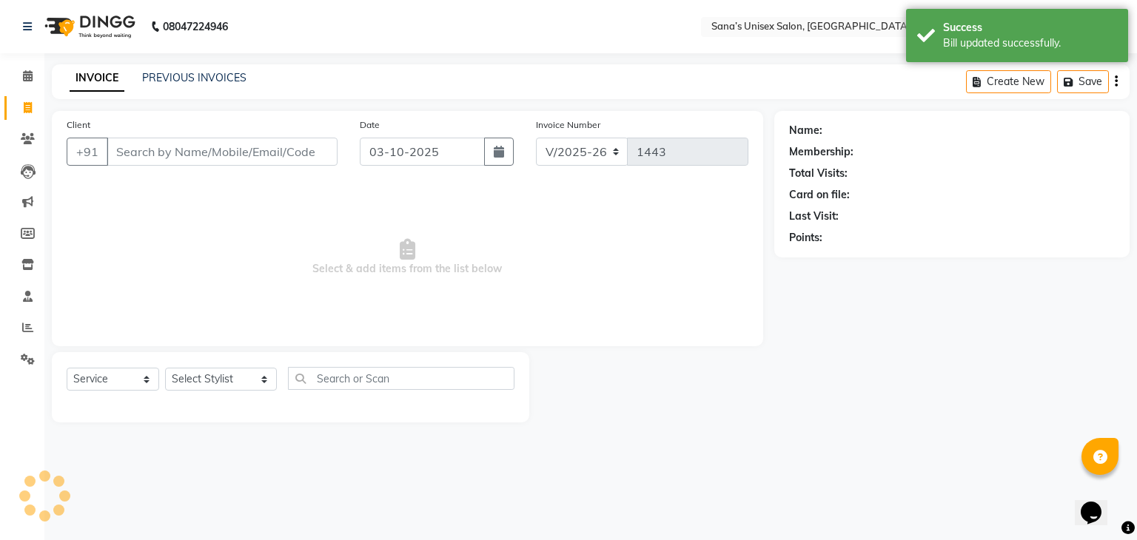
click at [184, 70] on div "PREVIOUS INVOICES" at bounding box center [194, 78] width 104 height 16
